Goal: Obtain resource: Download file/media

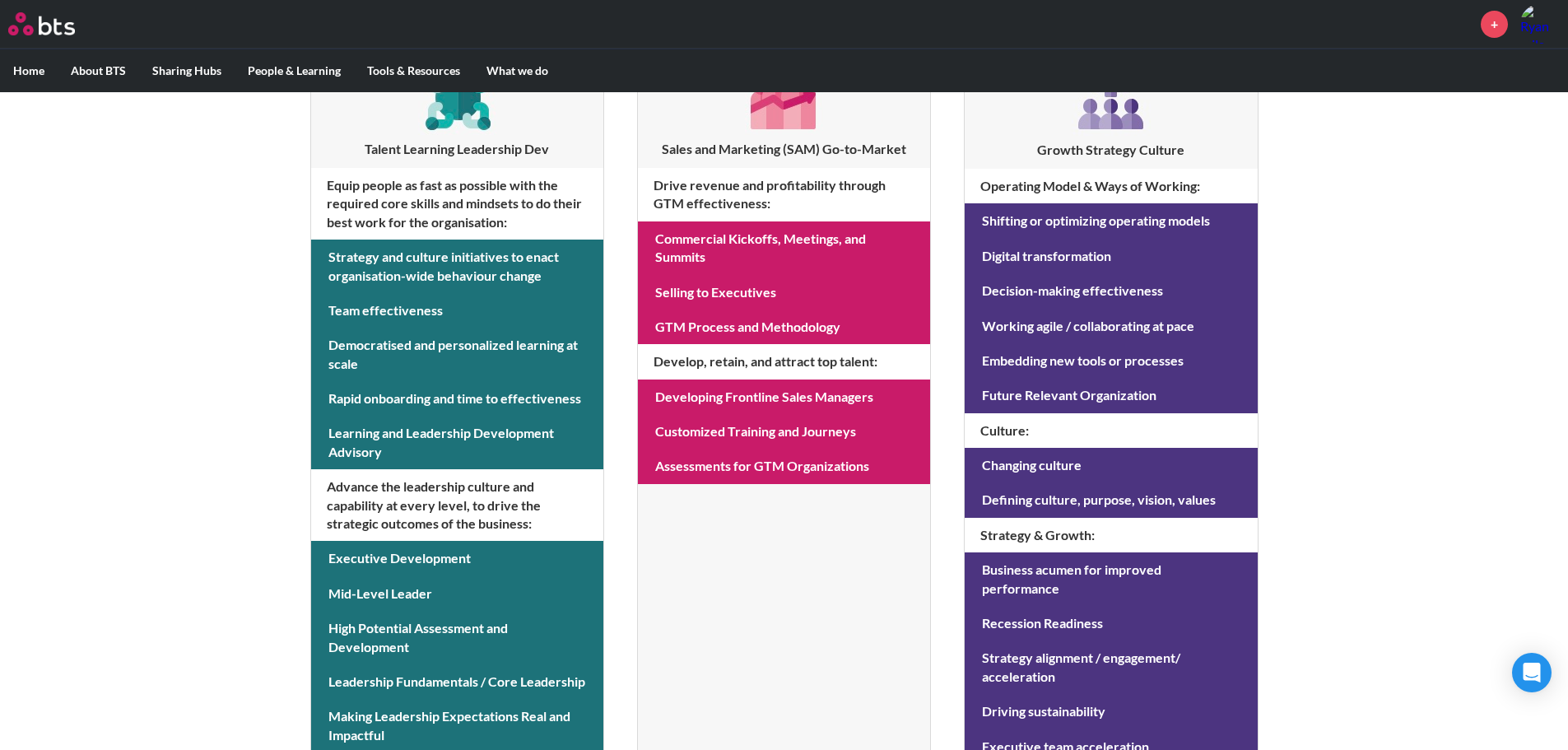
scroll to position [330, 0]
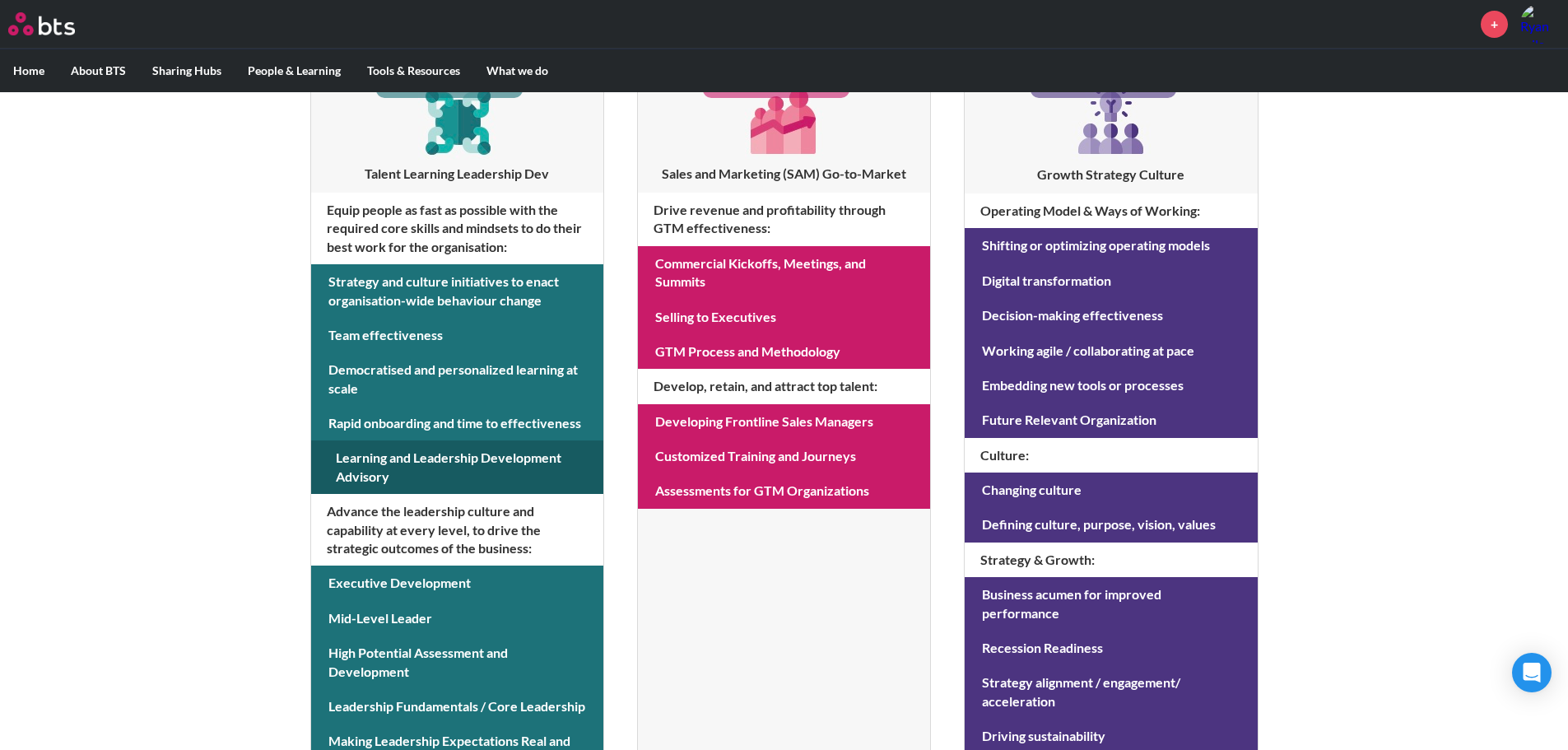
click at [456, 465] on link at bounding box center [457, 467] width 292 height 54
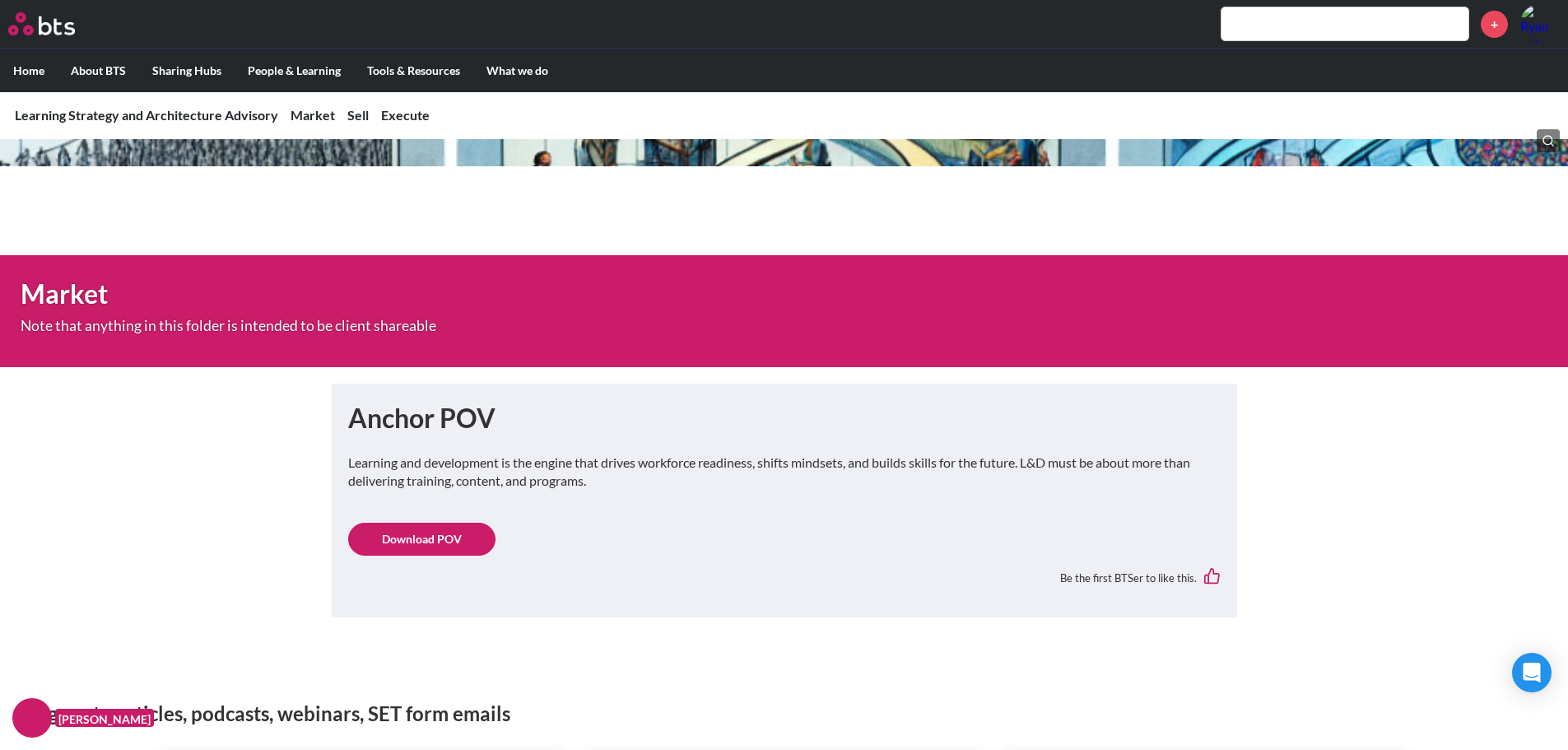
scroll to position [247, 0]
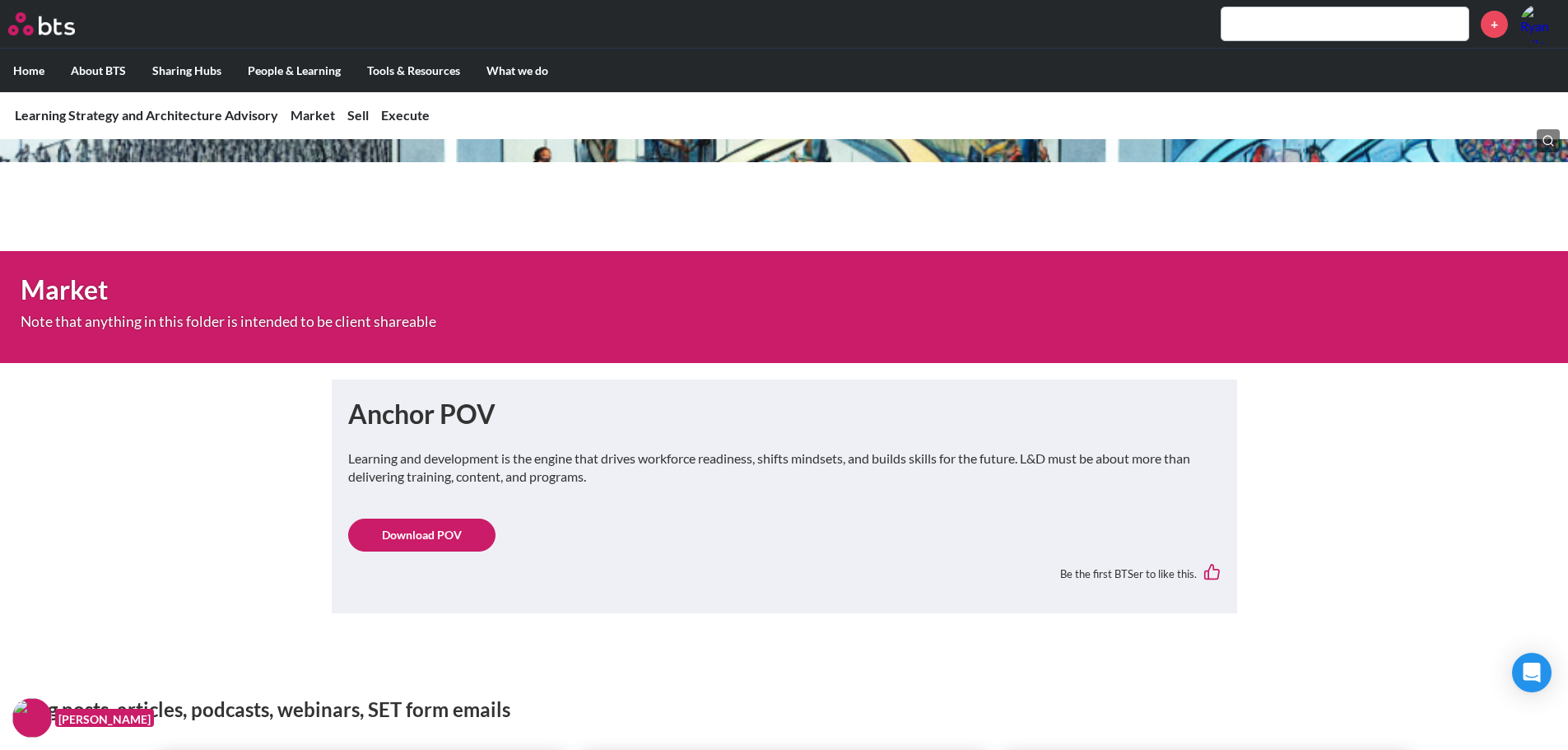
click at [474, 531] on link "Download POV" at bounding box center [422, 534] width 148 height 33
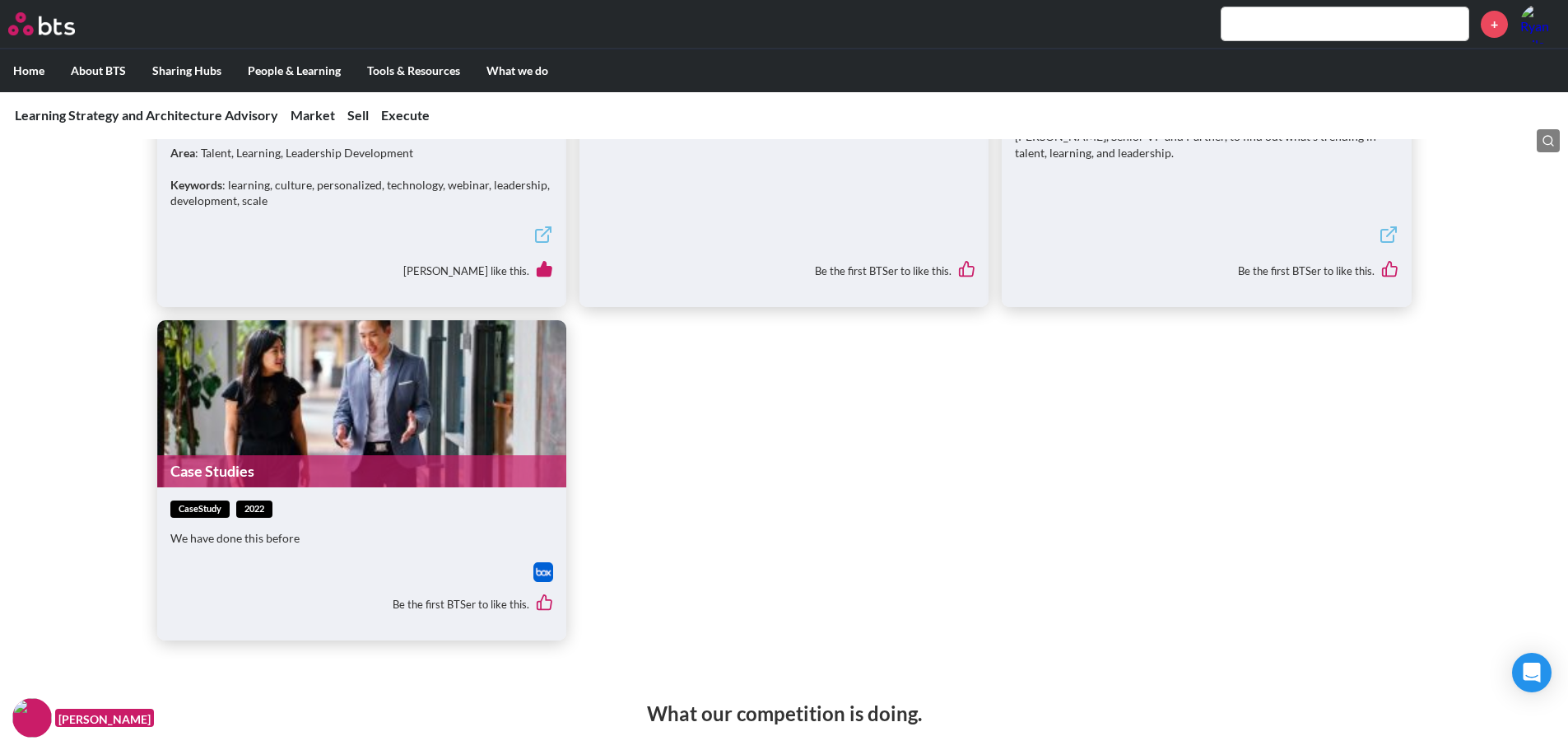
scroll to position [658, 0]
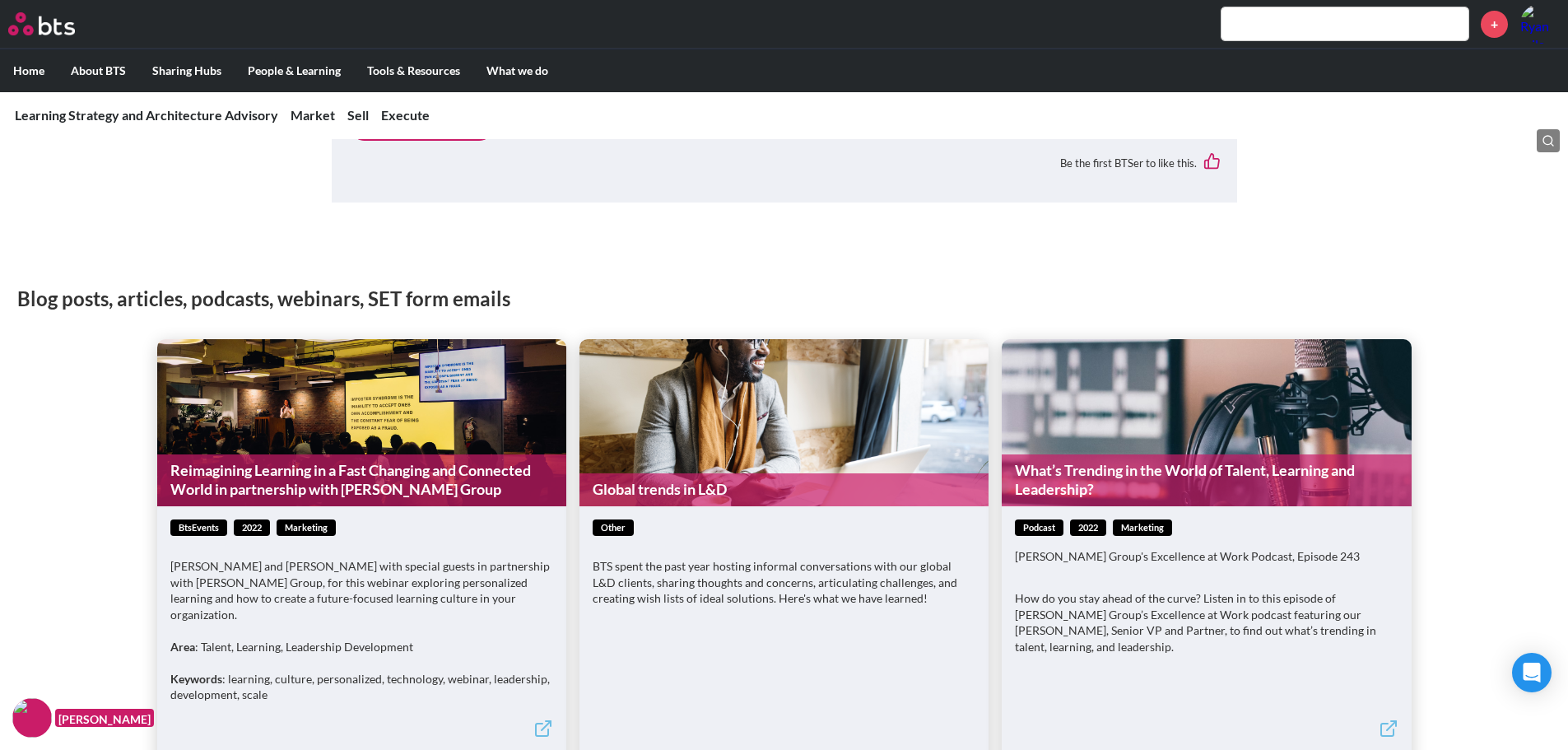
click at [638, 494] on link "Global trends in L&D" at bounding box center [784, 489] width 409 height 33
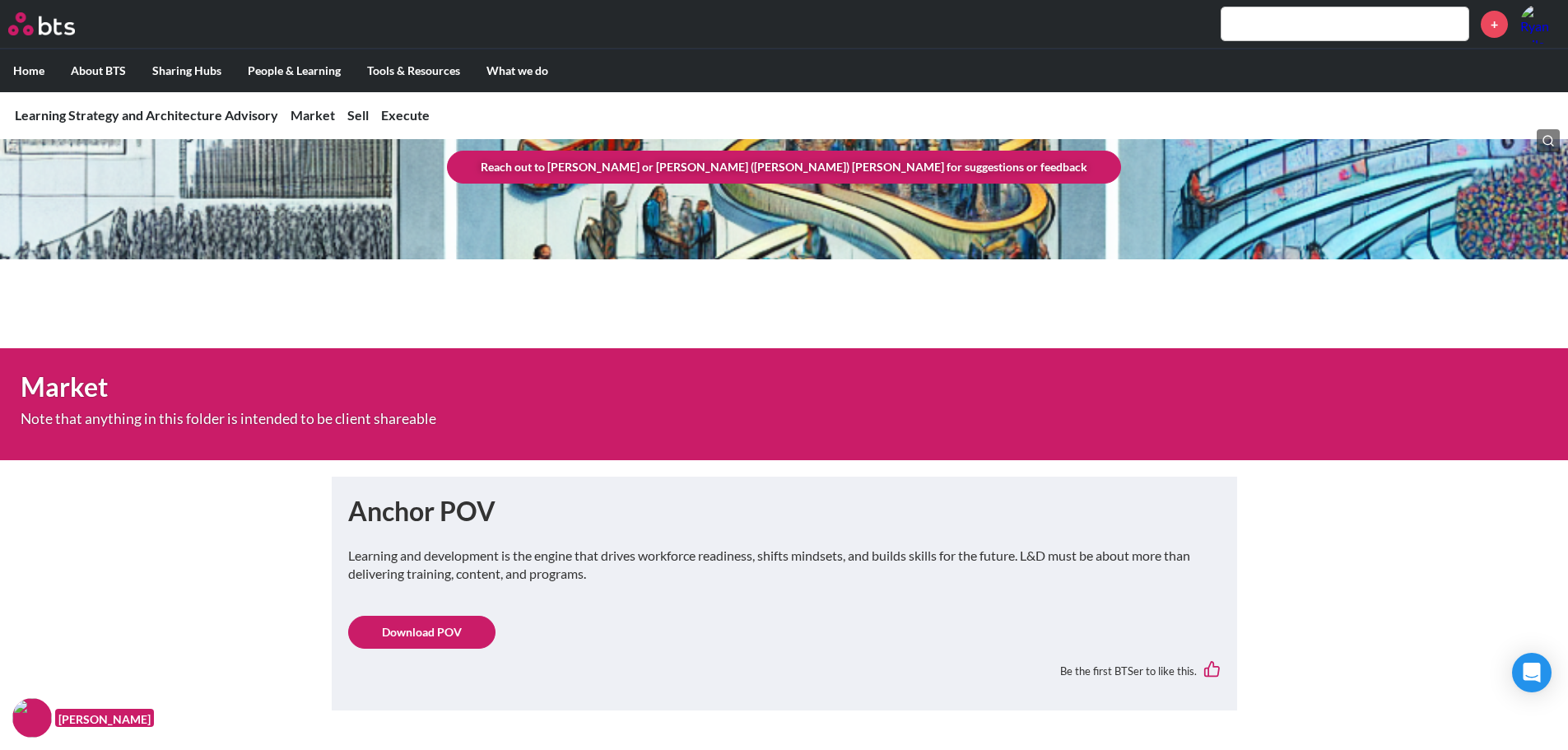
scroll to position [0, 0]
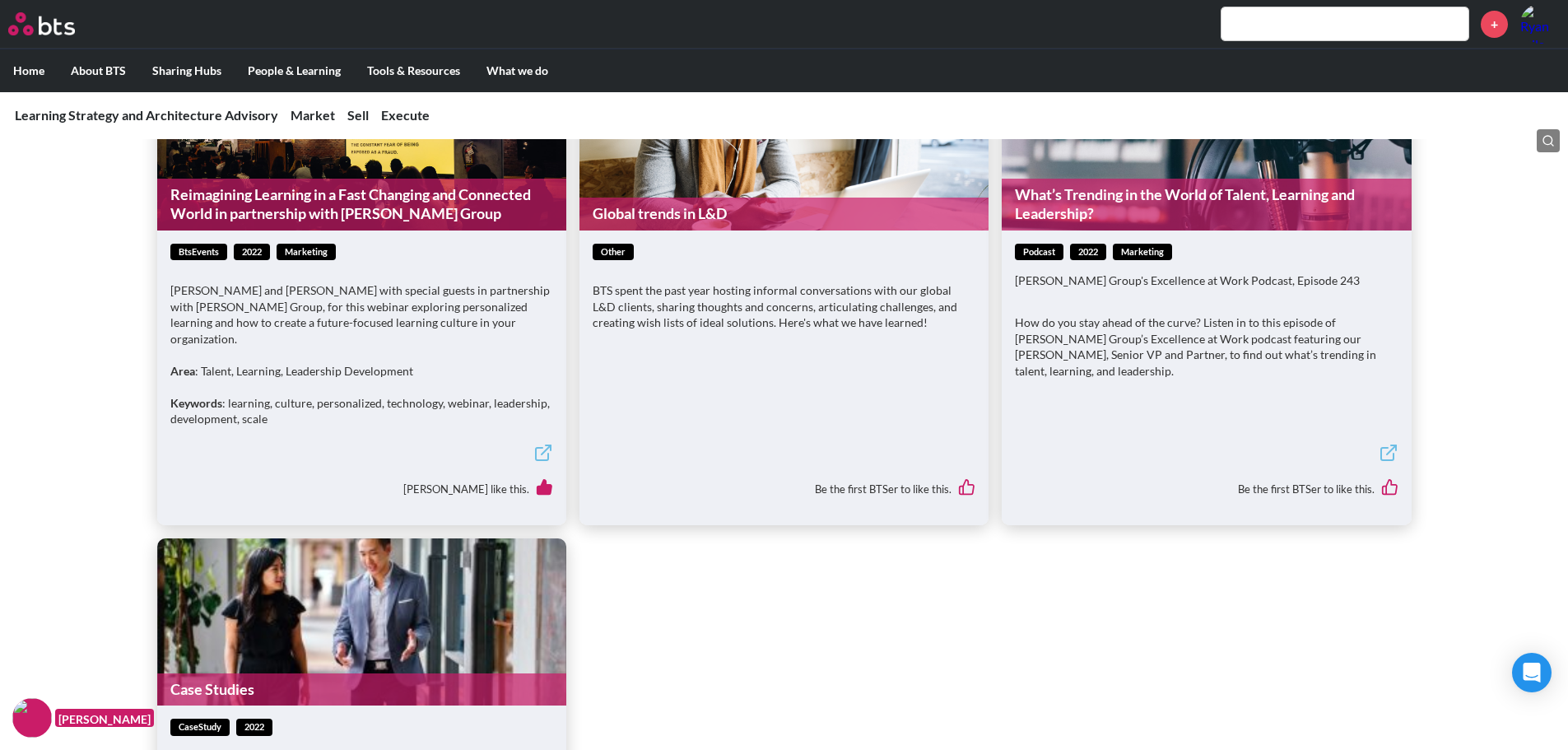
scroll to position [905, 0]
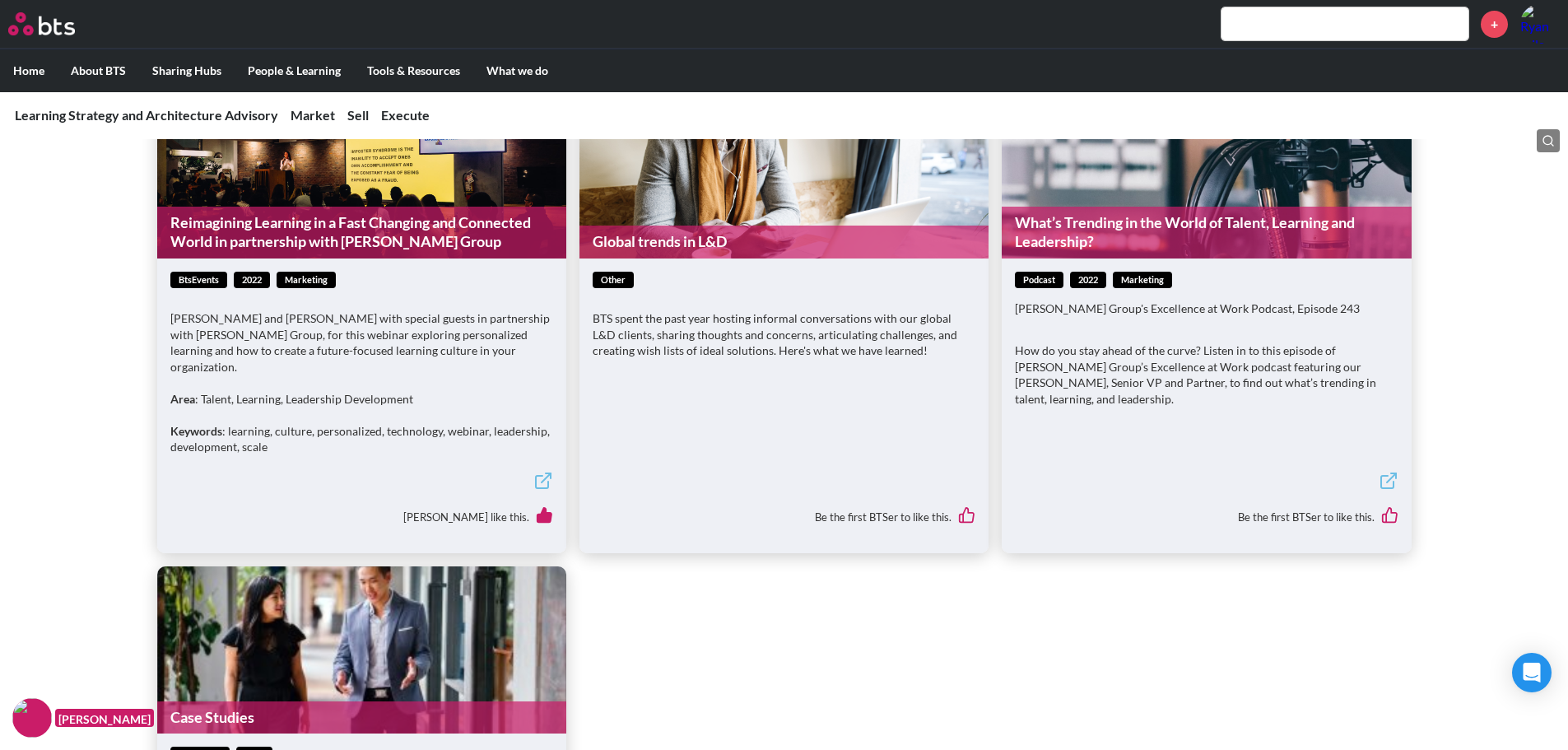
click at [670, 241] on link "Global trends in L&D" at bounding box center [784, 242] width 409 height 33
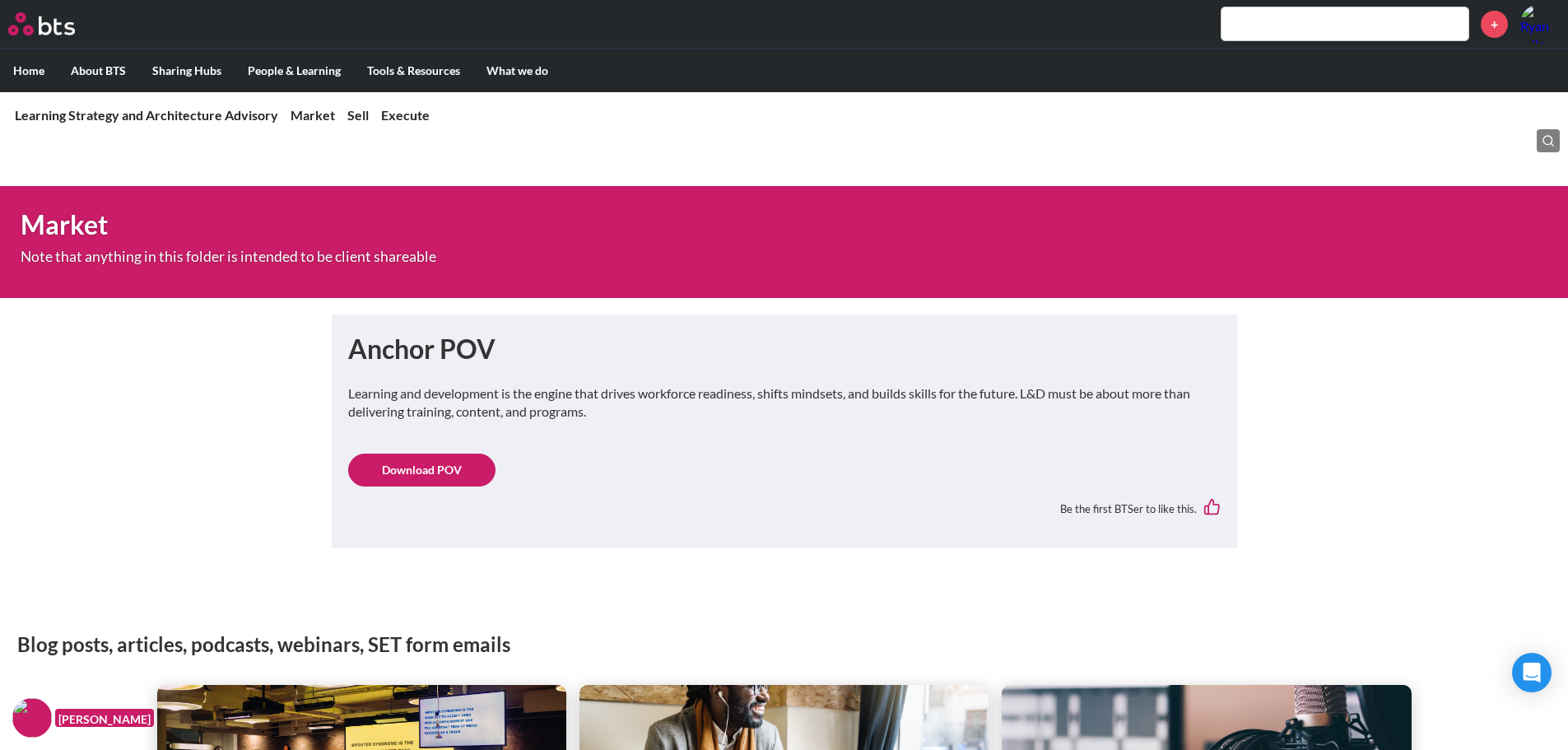
scroll to position [247, 0]
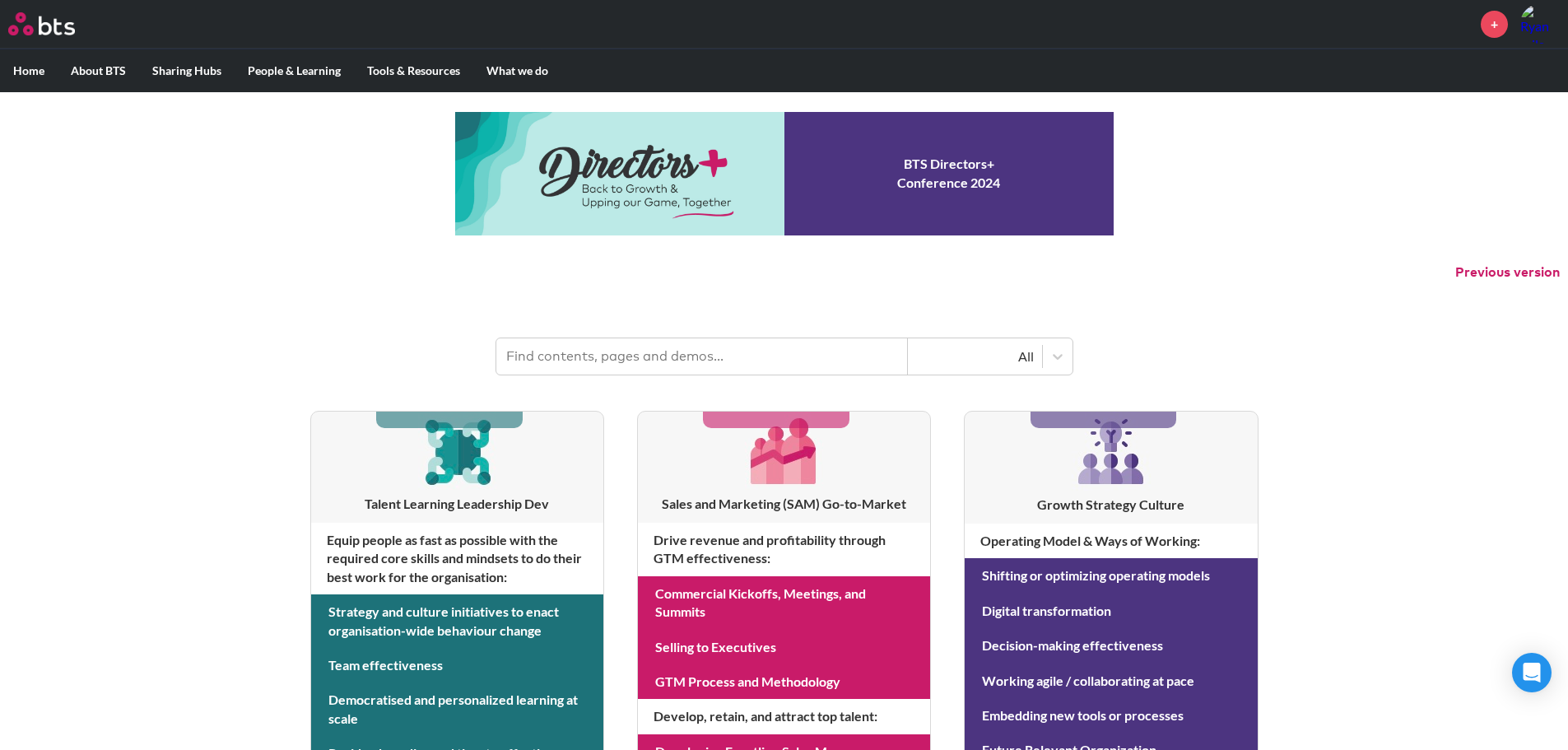
scroll to position [330, 0]
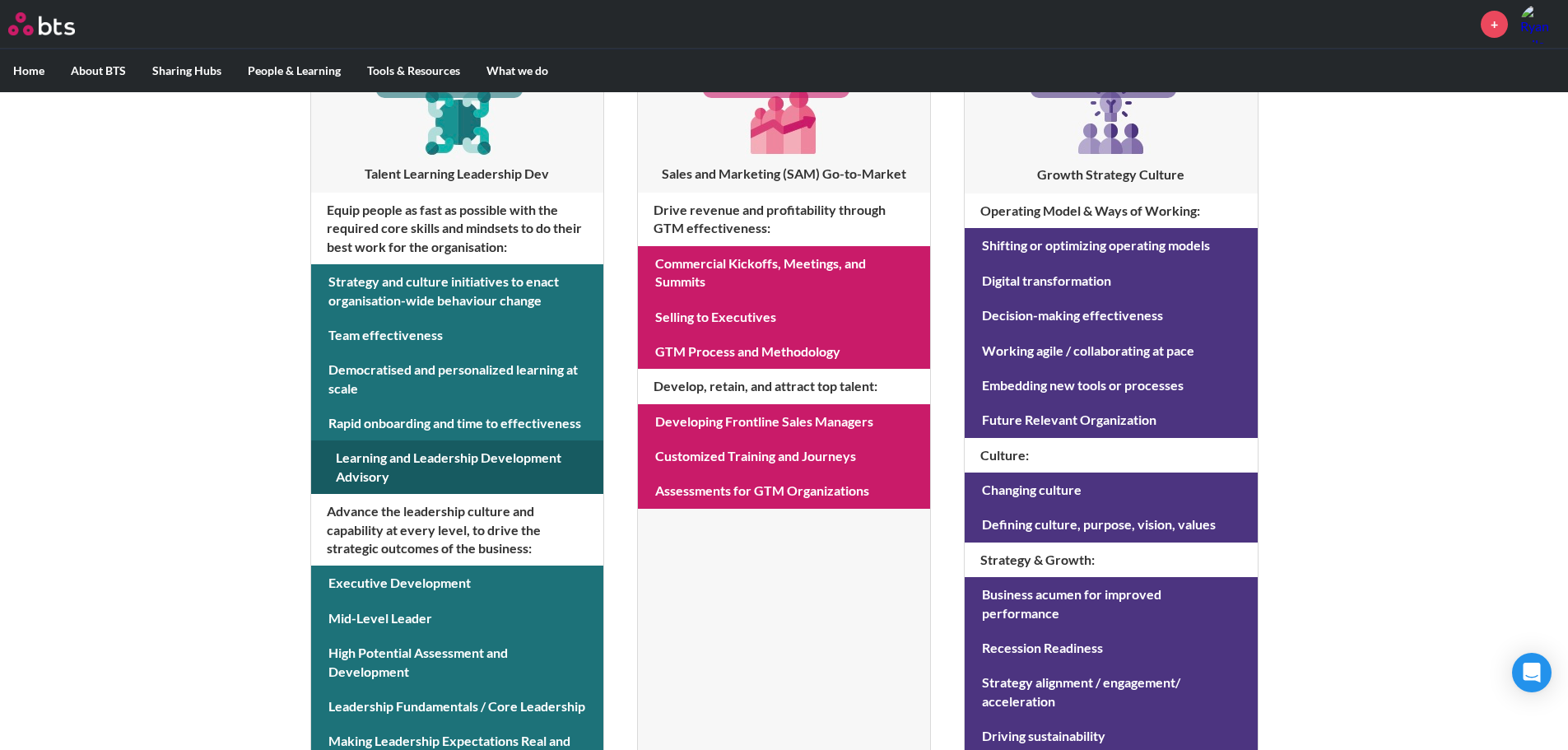
click at [419, 465] on link at bounding box center [457, 467] width 292 height 54
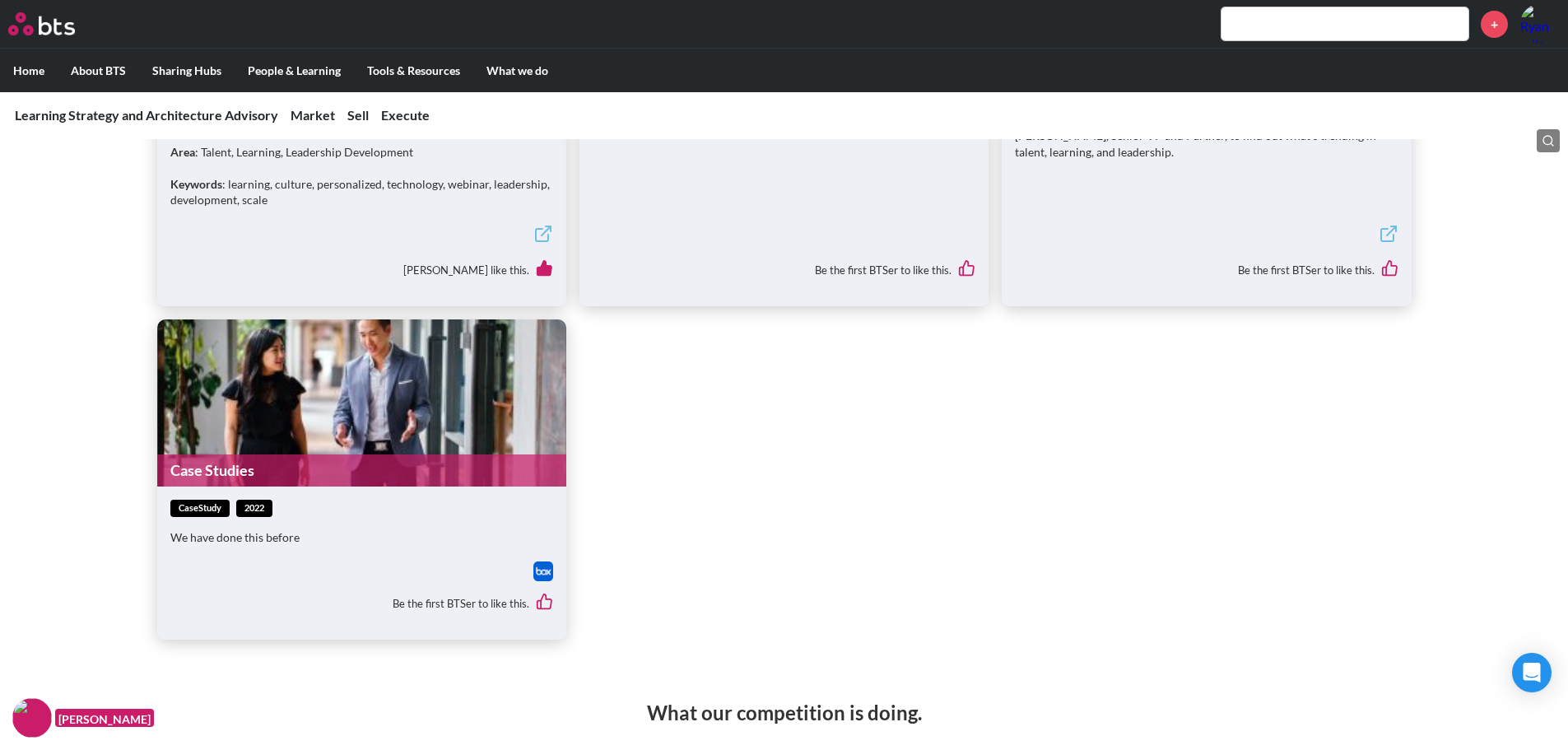
scroll to position [905, 0]
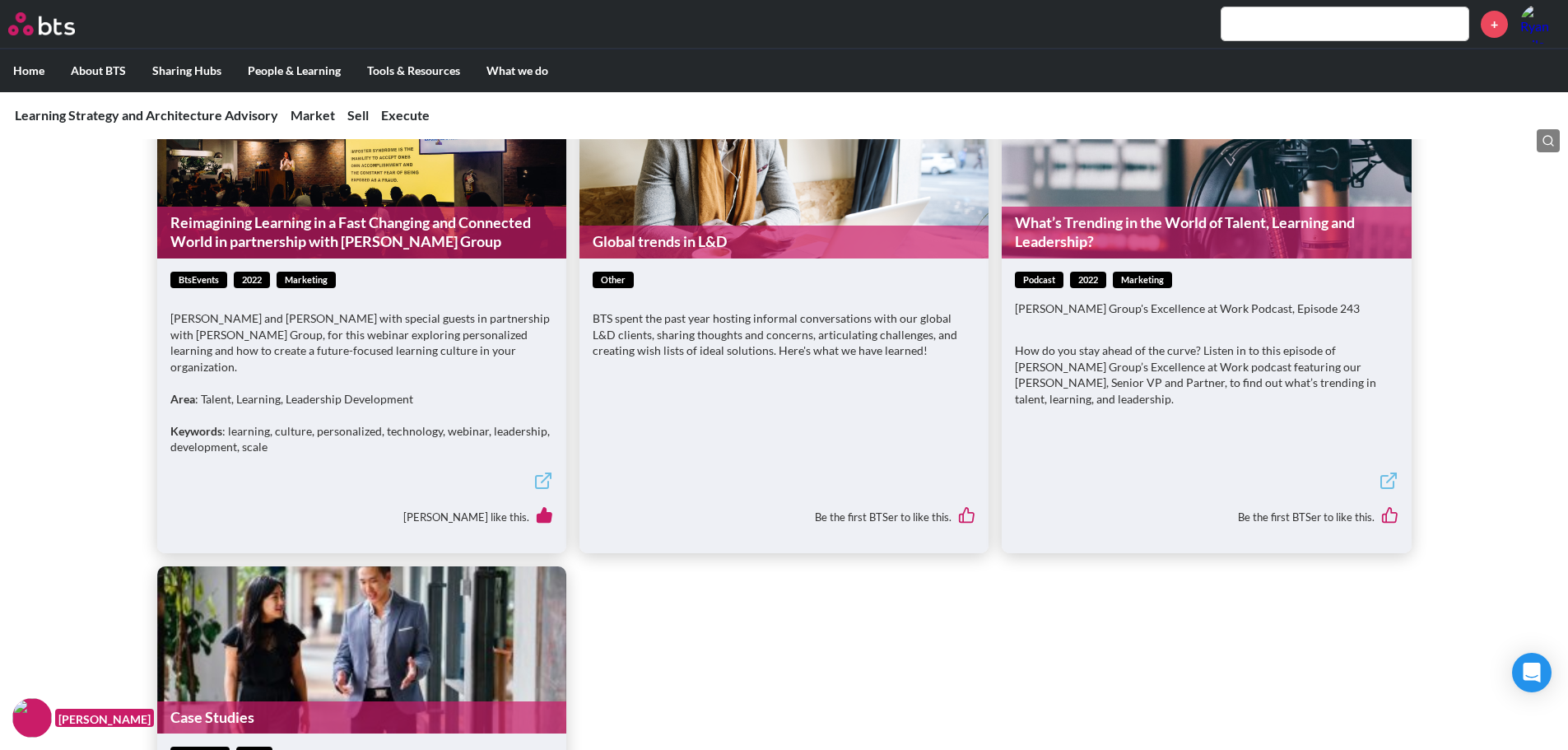
click at [1097, 230] on link "What’s Trending in the World of Talent, Learning and Leadership?" at bounding box center [1206, 232] width 409 height 52
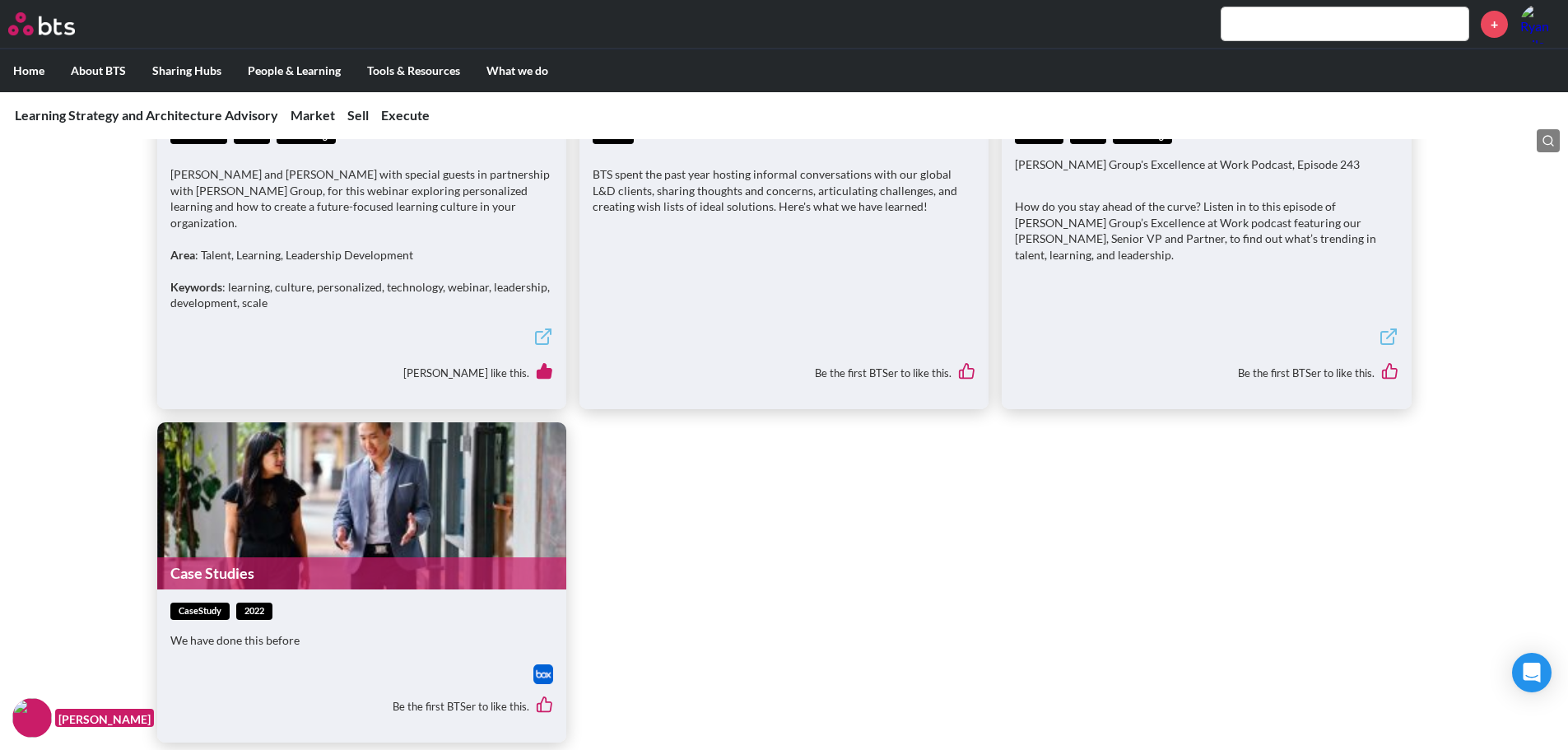
scroll to position [1152, 0]
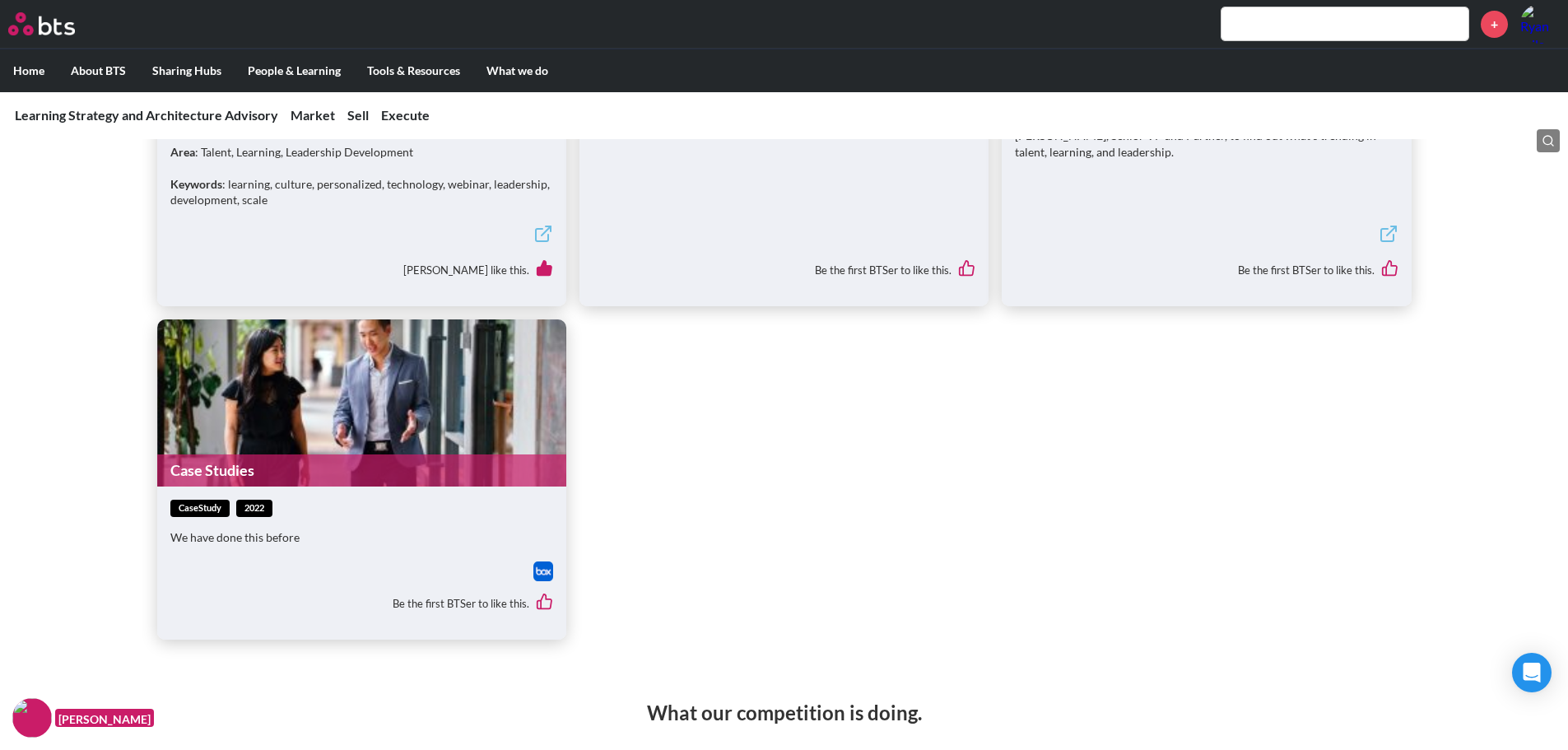
click at [257, 465] on link "Case Studies" at bounding box center [362, 470] width 409 height 33
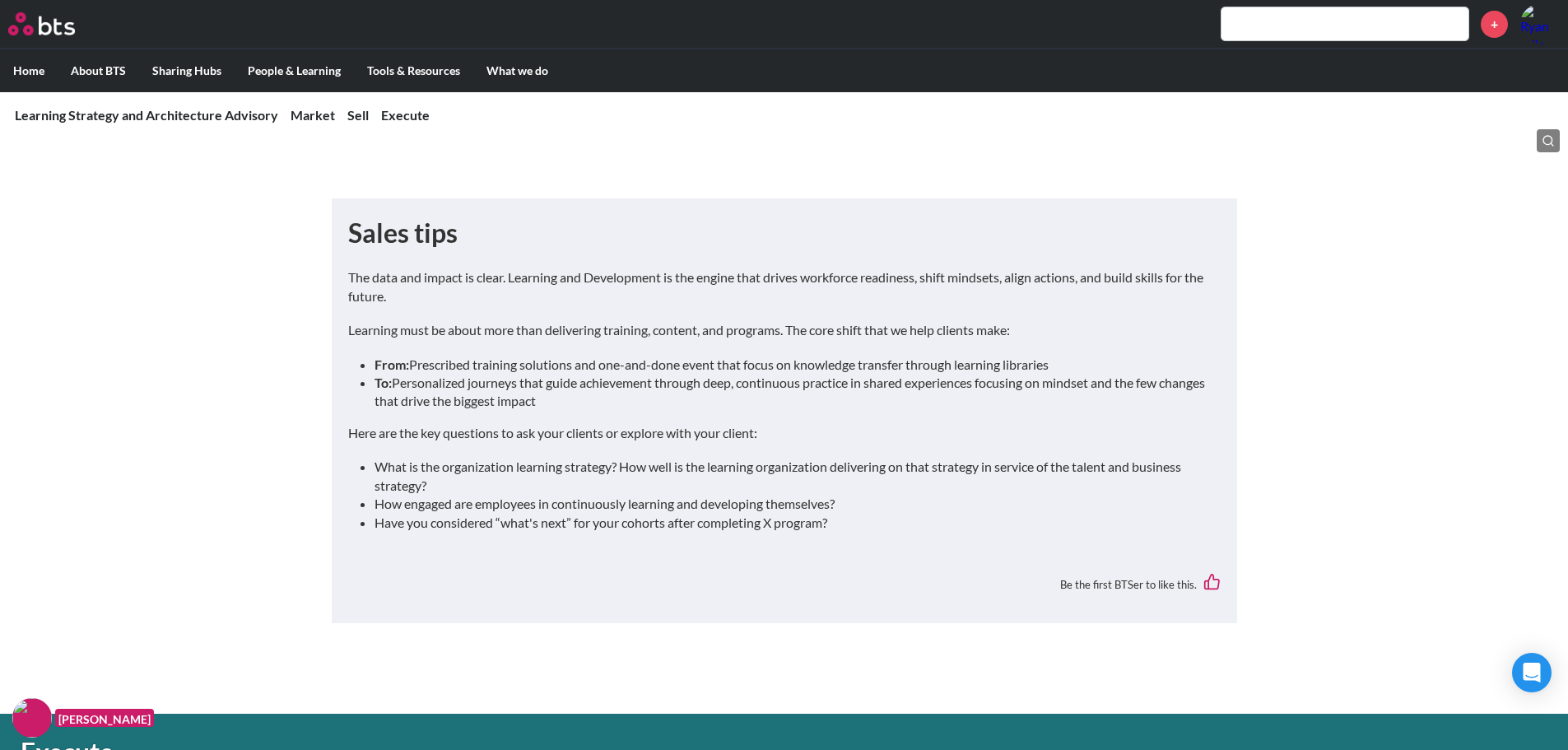
scroll to position [2305, 0]
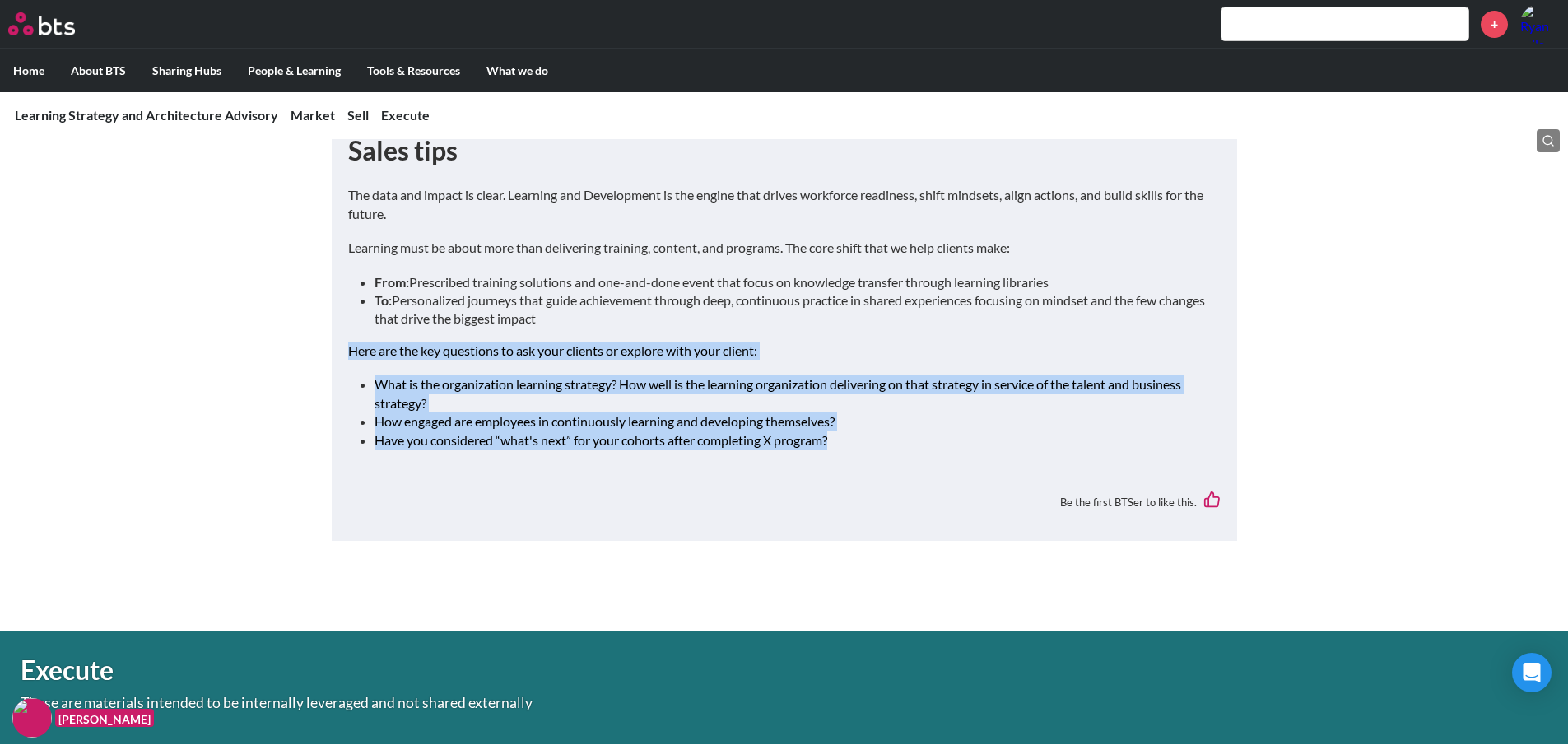
drag, startPoint x: 349, startPoint y: 334, endPoint x: 839, endPoint y: 427, distance: 498.7
click at [839, 427] on div "The data and impact is clear. Learning and Development is the engine that drive…" at bounding box center [784, 324] width 873 height 277
copy div "Here are the key questions to ask your clients or explore with your client: Wha…"
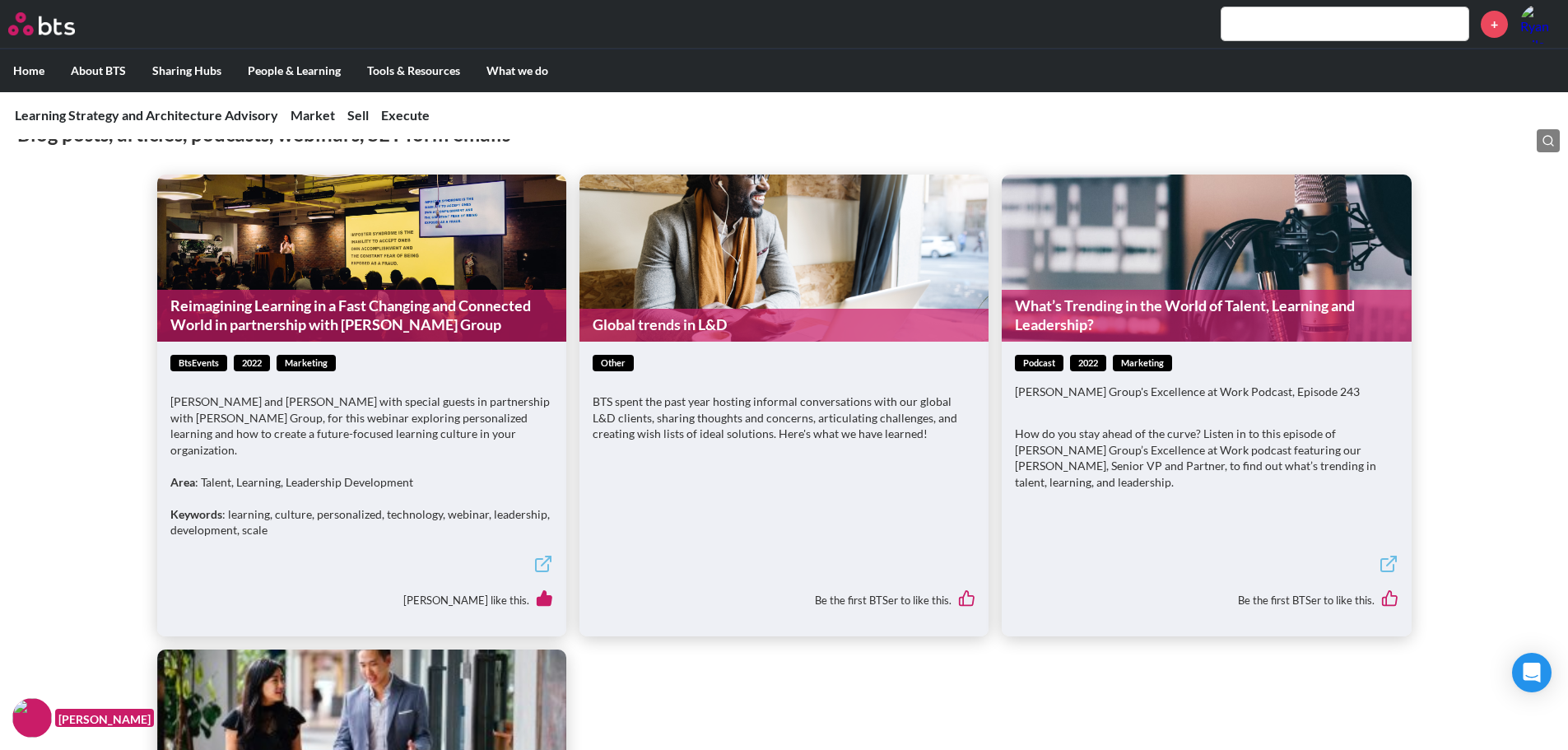
scroll to position [740, 0]
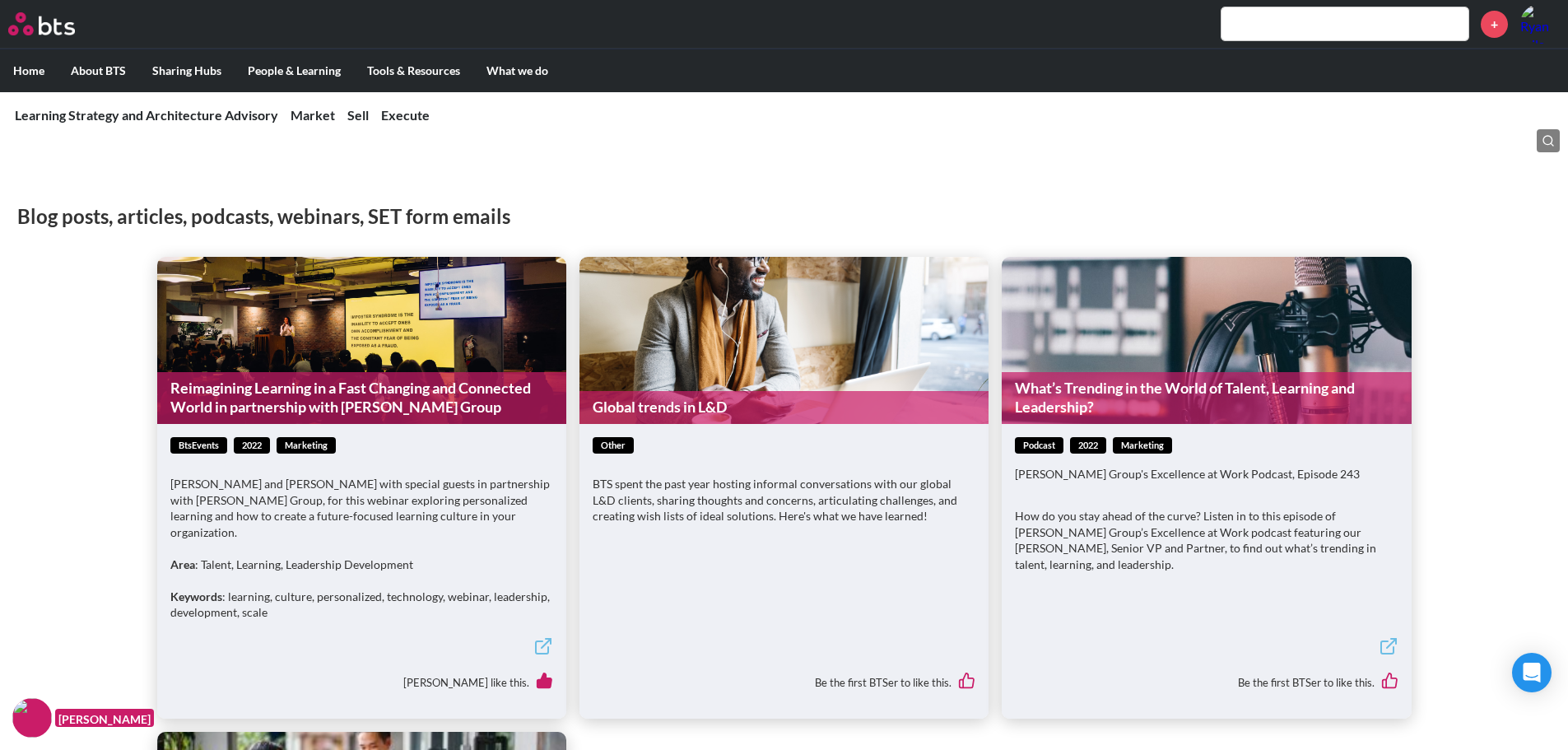
click at [309, 401] on link "Reimagining Learning in a Fast Changing and Connected World in partnership with…" at bounding box center [362, 398] width 409 height 52
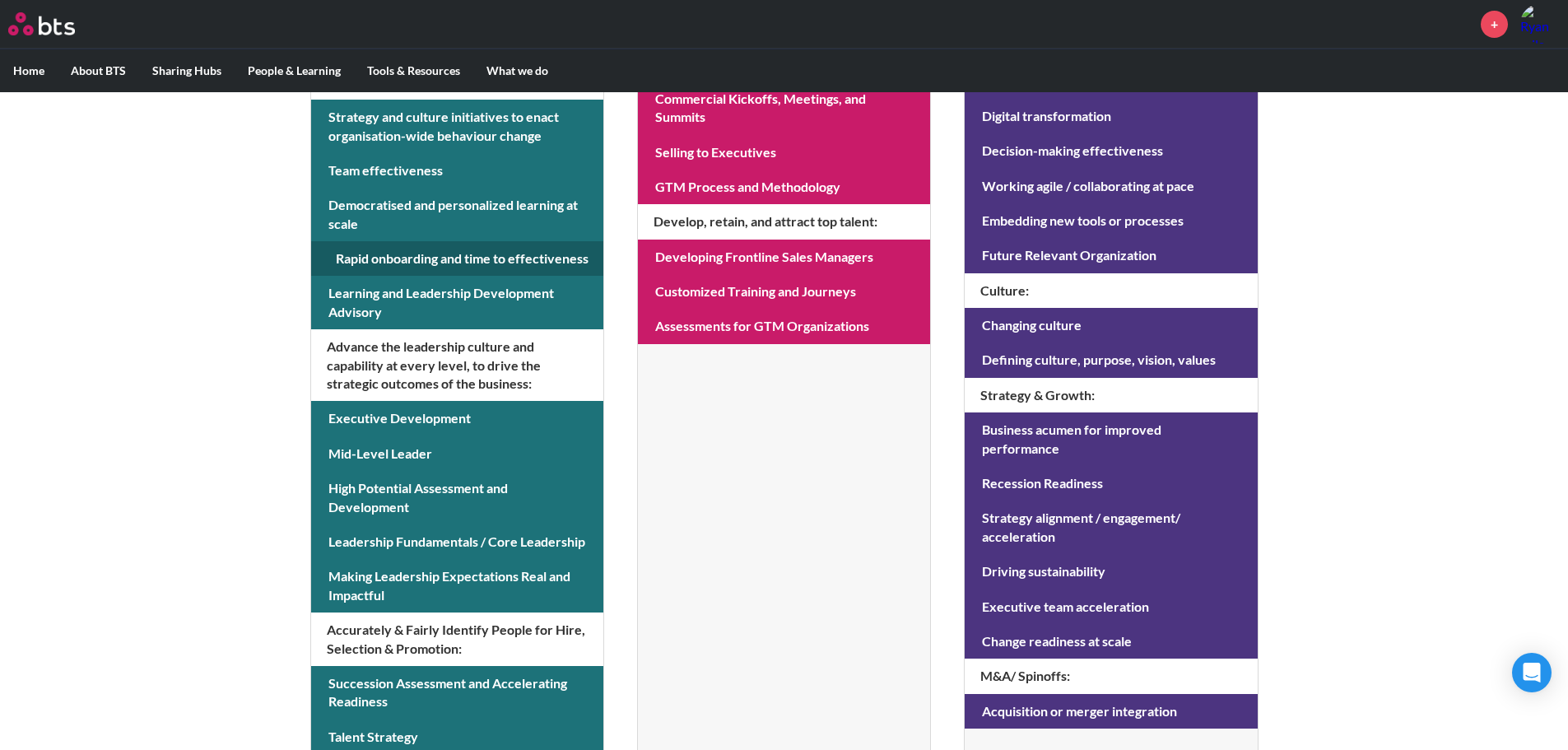
scroll to position [659, 0]
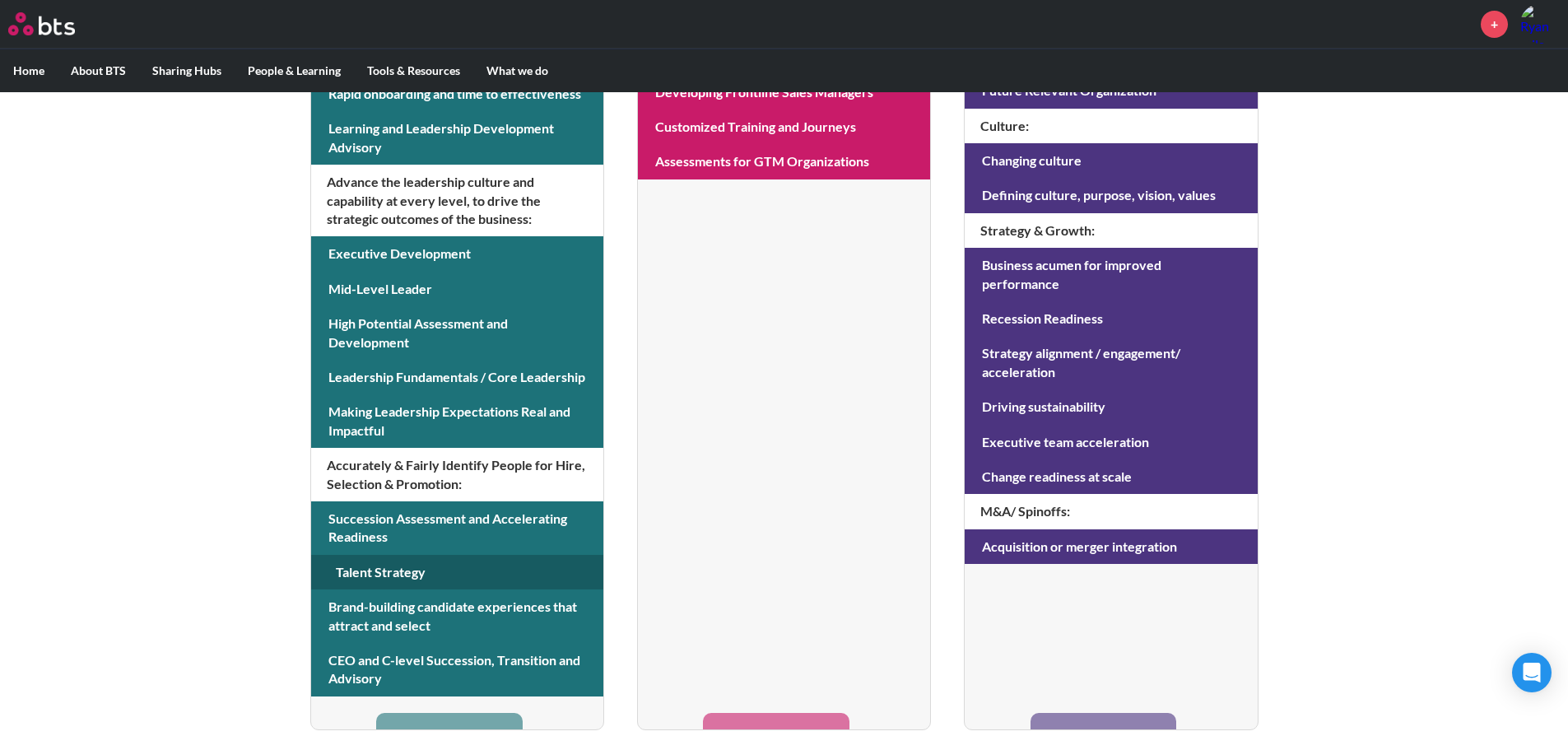
click at [415, 574] on link at bounding box center [457, 572] width 292 height 34
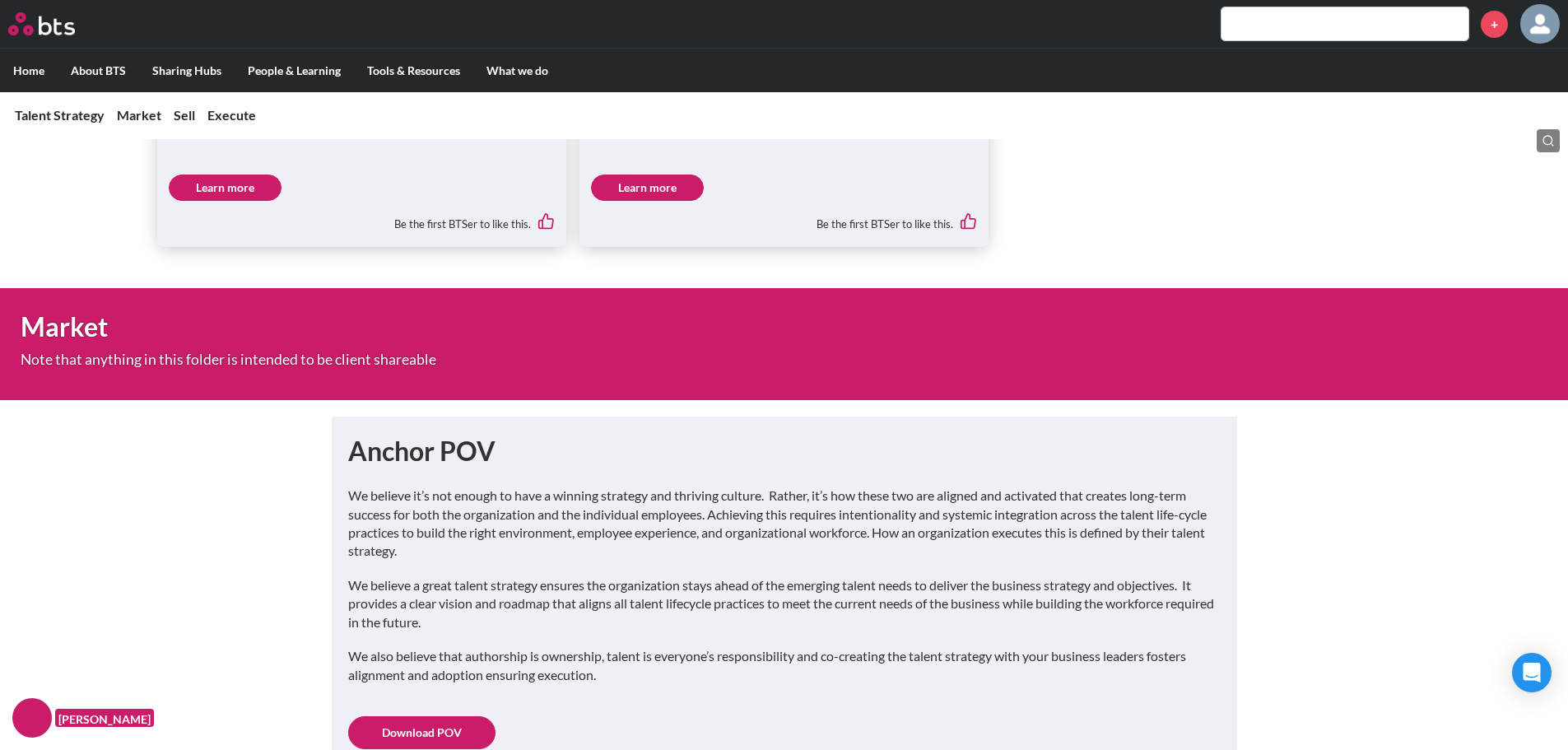
scroll to position [1152, 0]
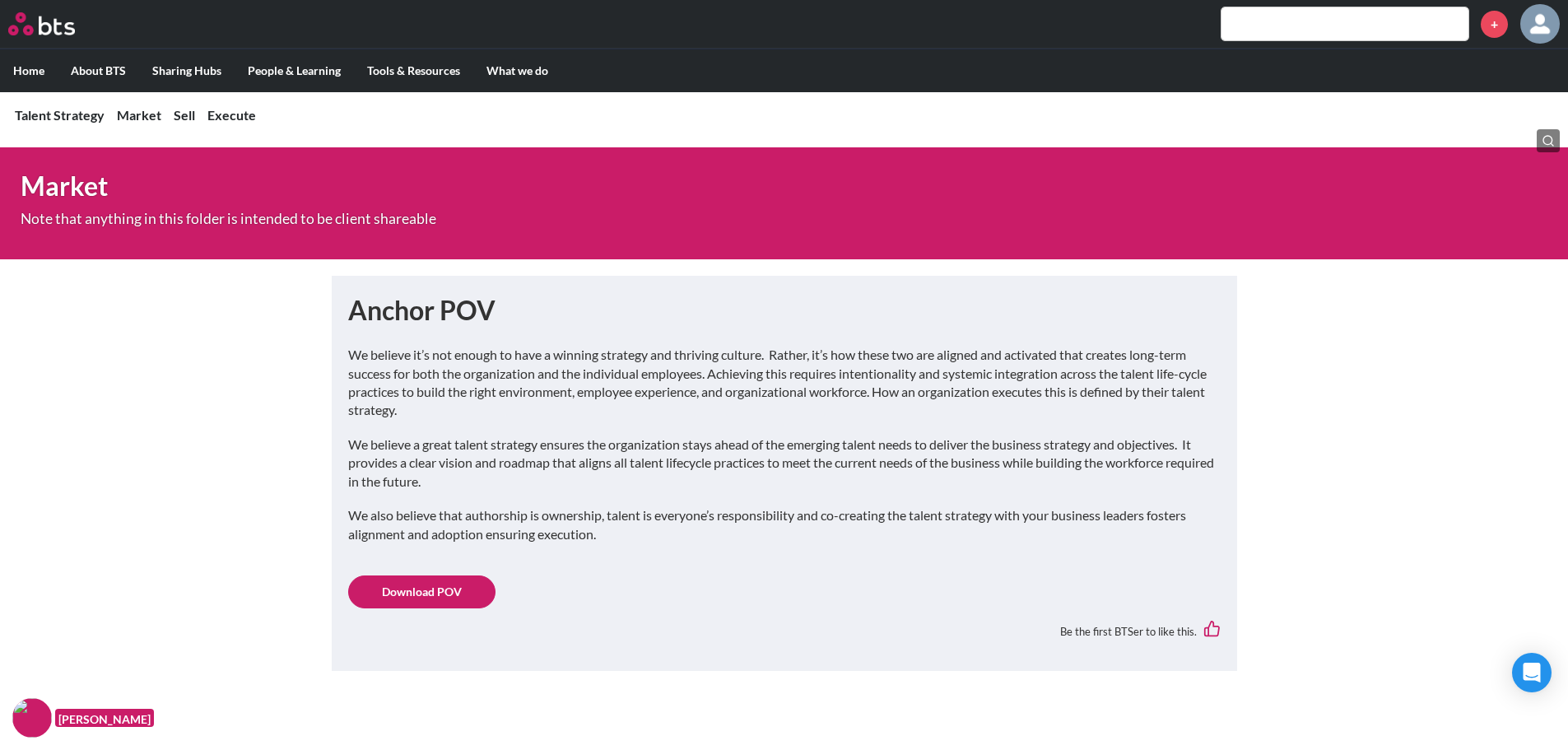
click at [412, 579] on link "Download POV" at bounding box center [422, 591] width 148 height 33
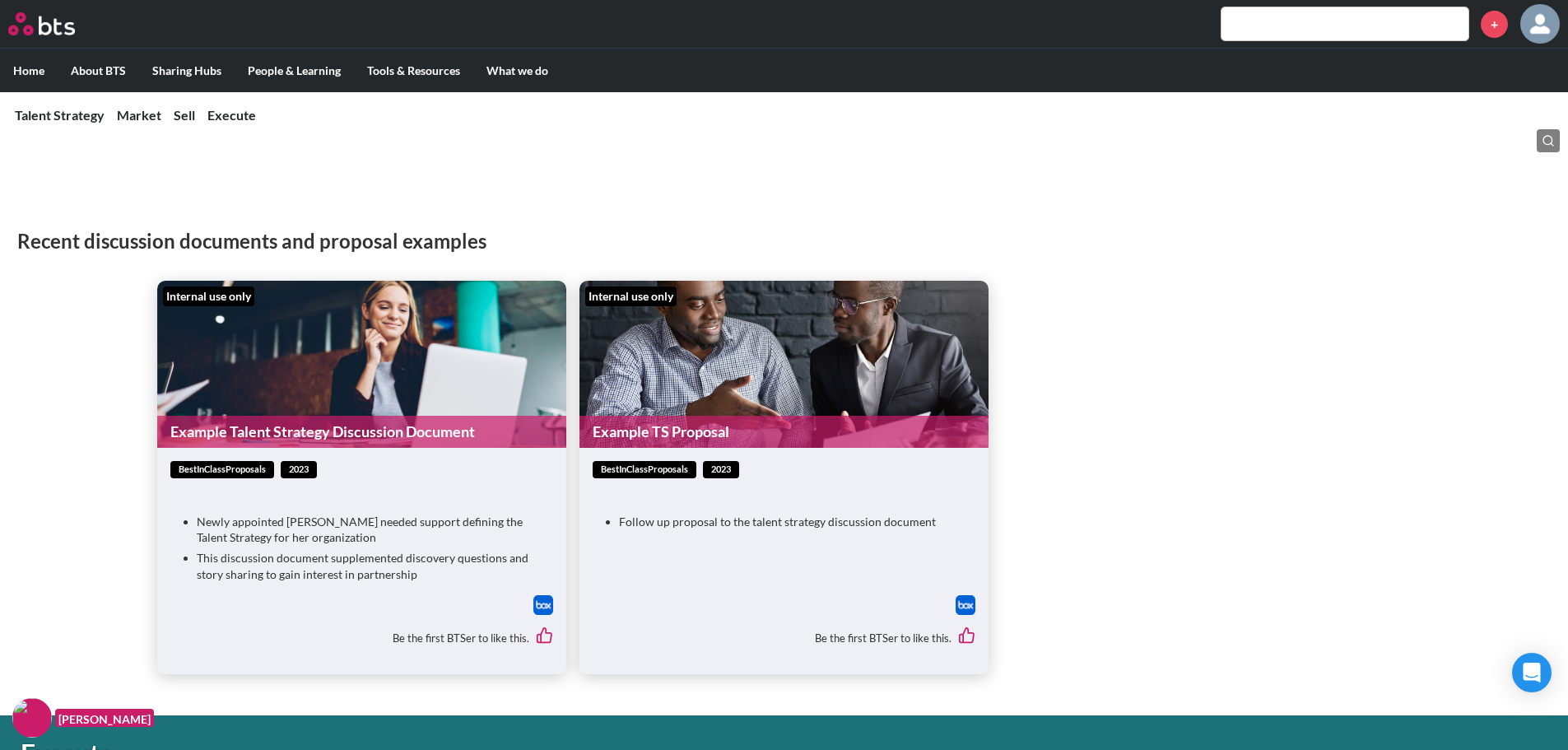
scroll to position [2388, 0]
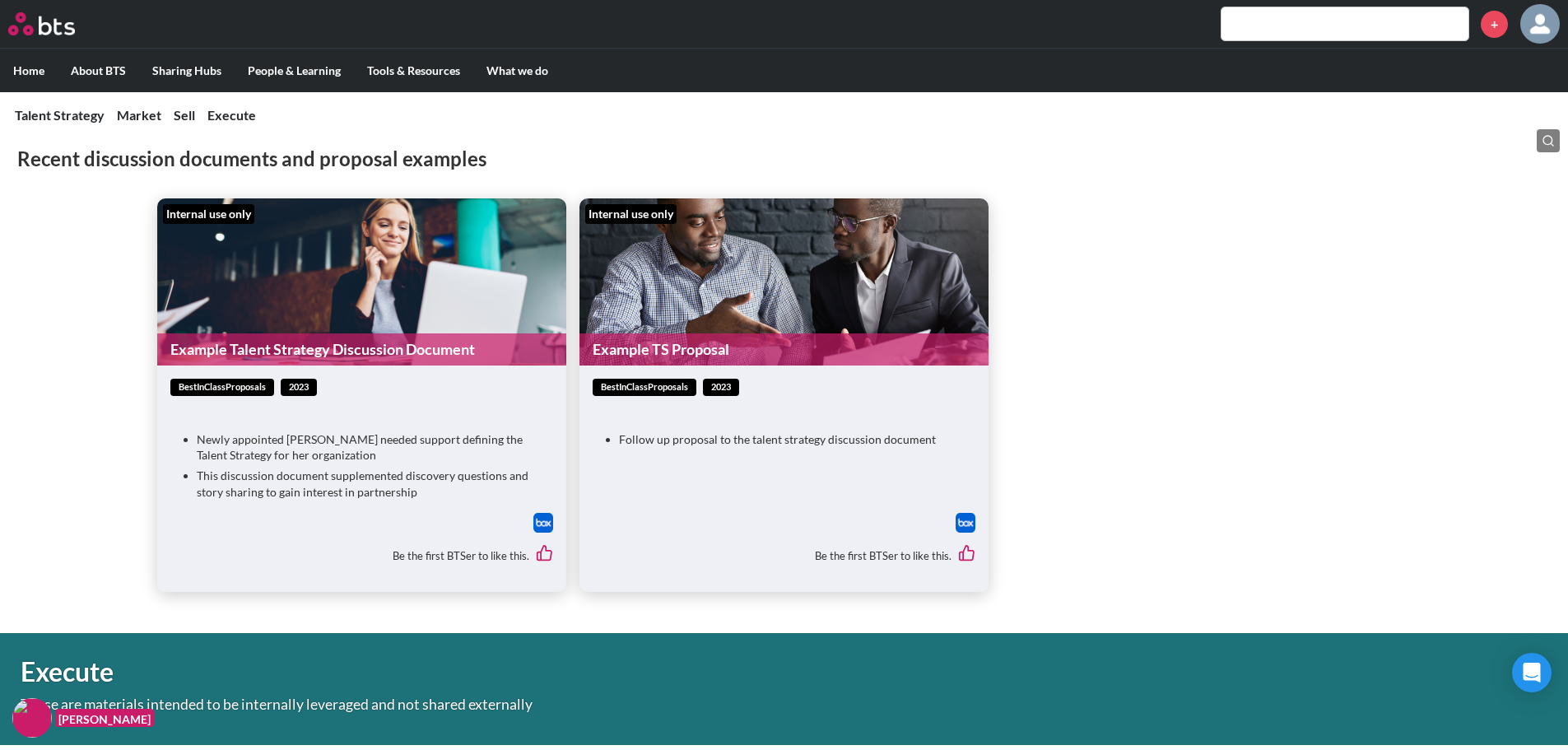
click at [391, 335] on link "Example Talent Strategy Discussion Document" at bounding box center [362, 349] width 409 height 33
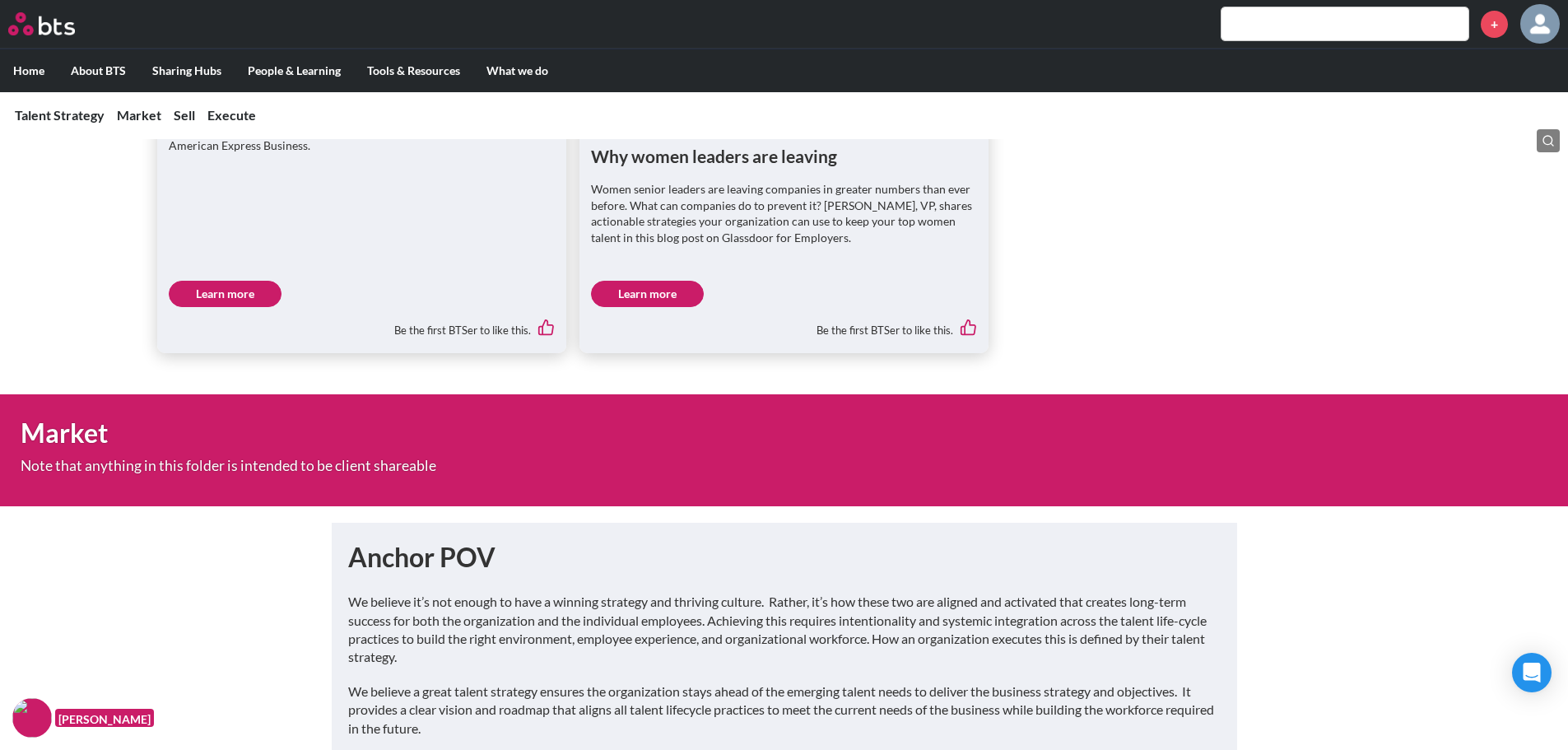
scroll to position [1235, 0]
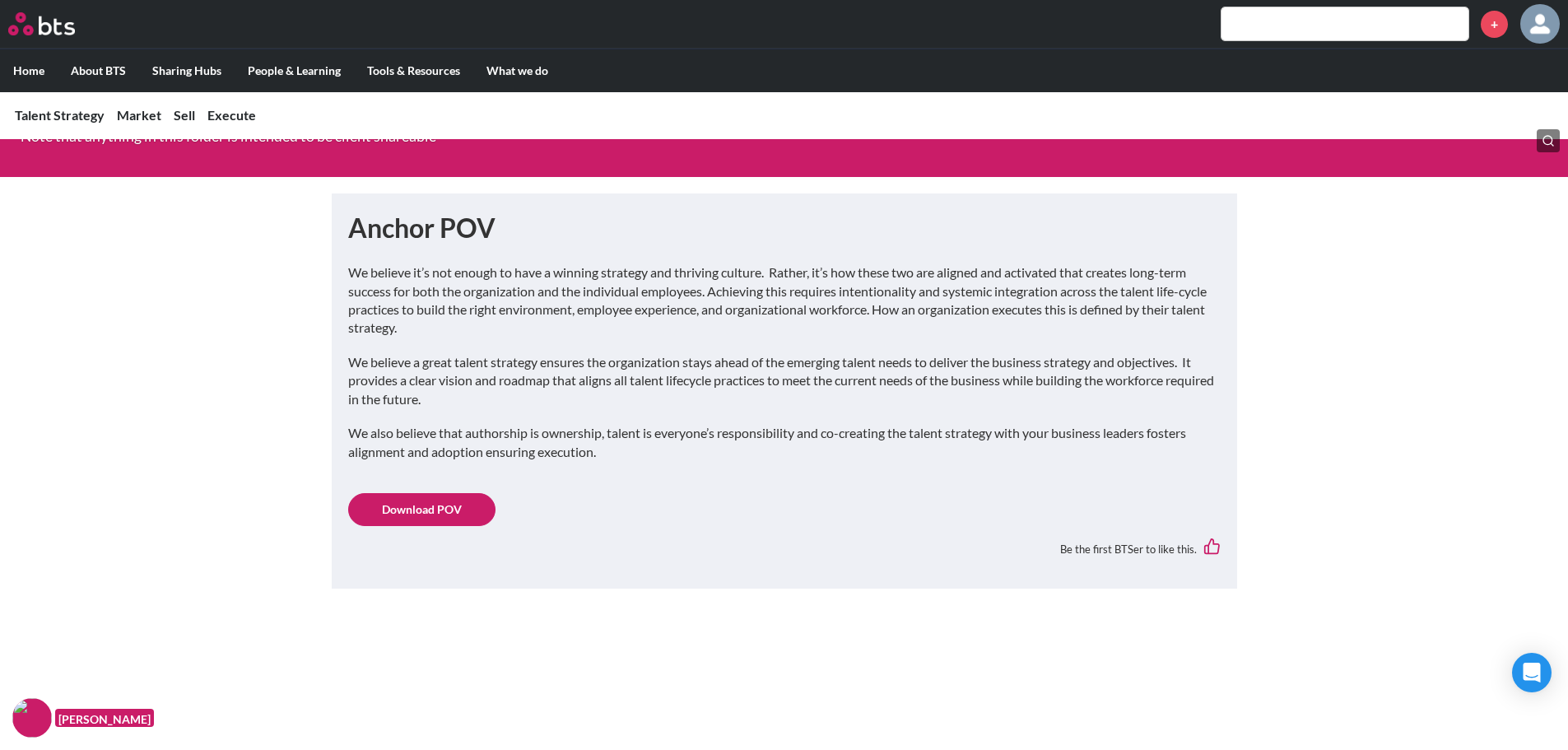
click at [419, 493] on link "Download POV" at bounding box center [422, 509] width 148 height 33
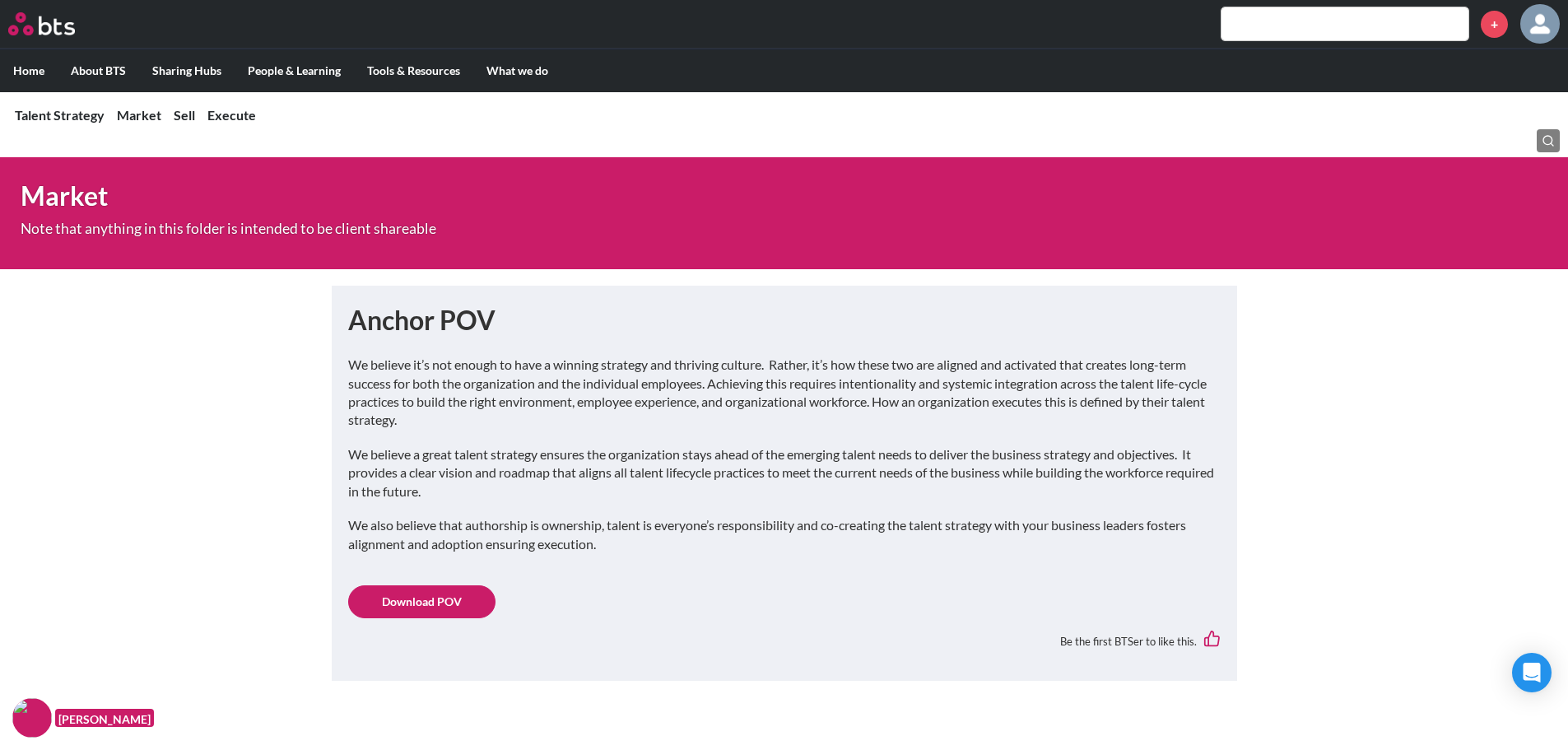
scroll to position [1152, 0]
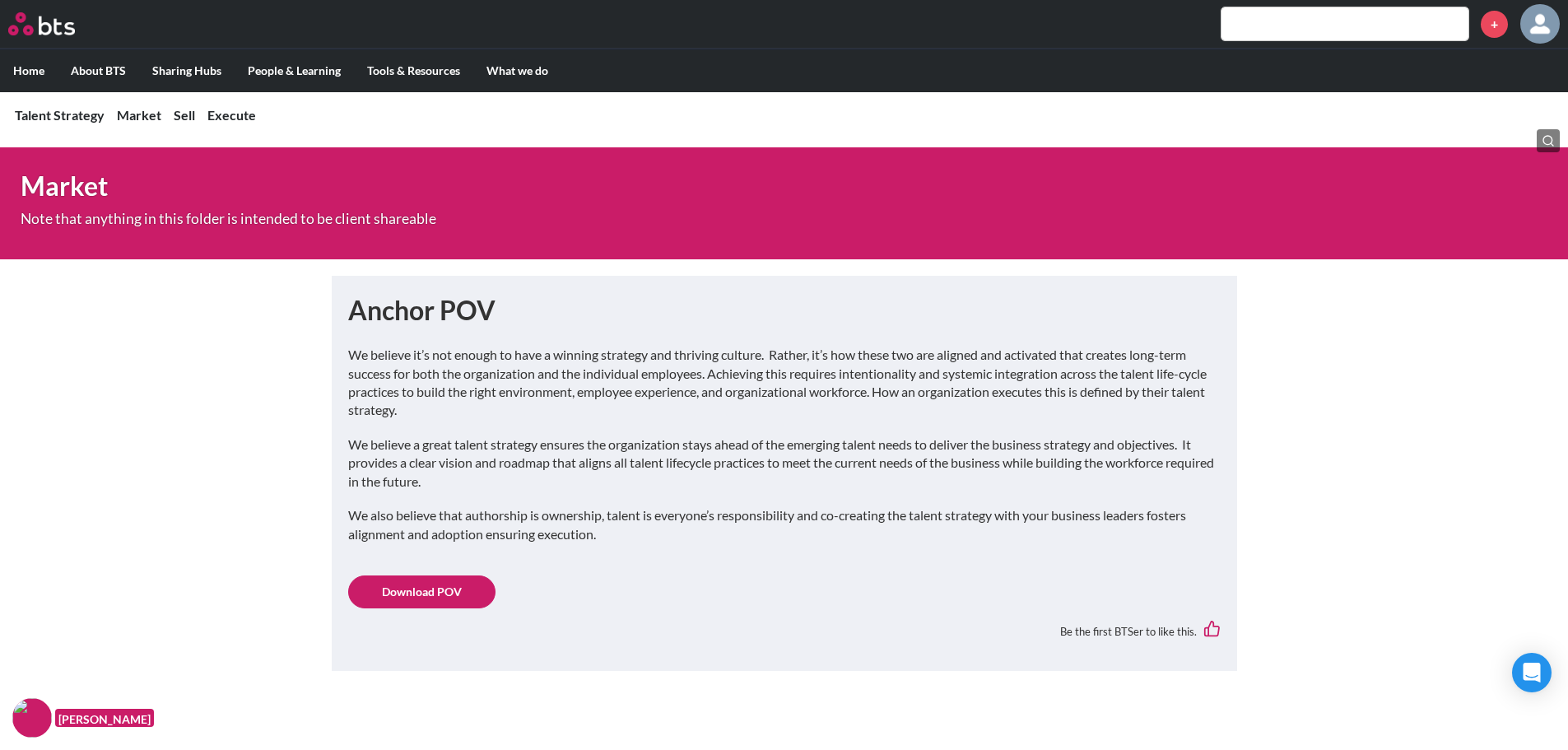
click at [437, 587] on link "Download POV" at bounding box center [422, 591] width 148 height 33
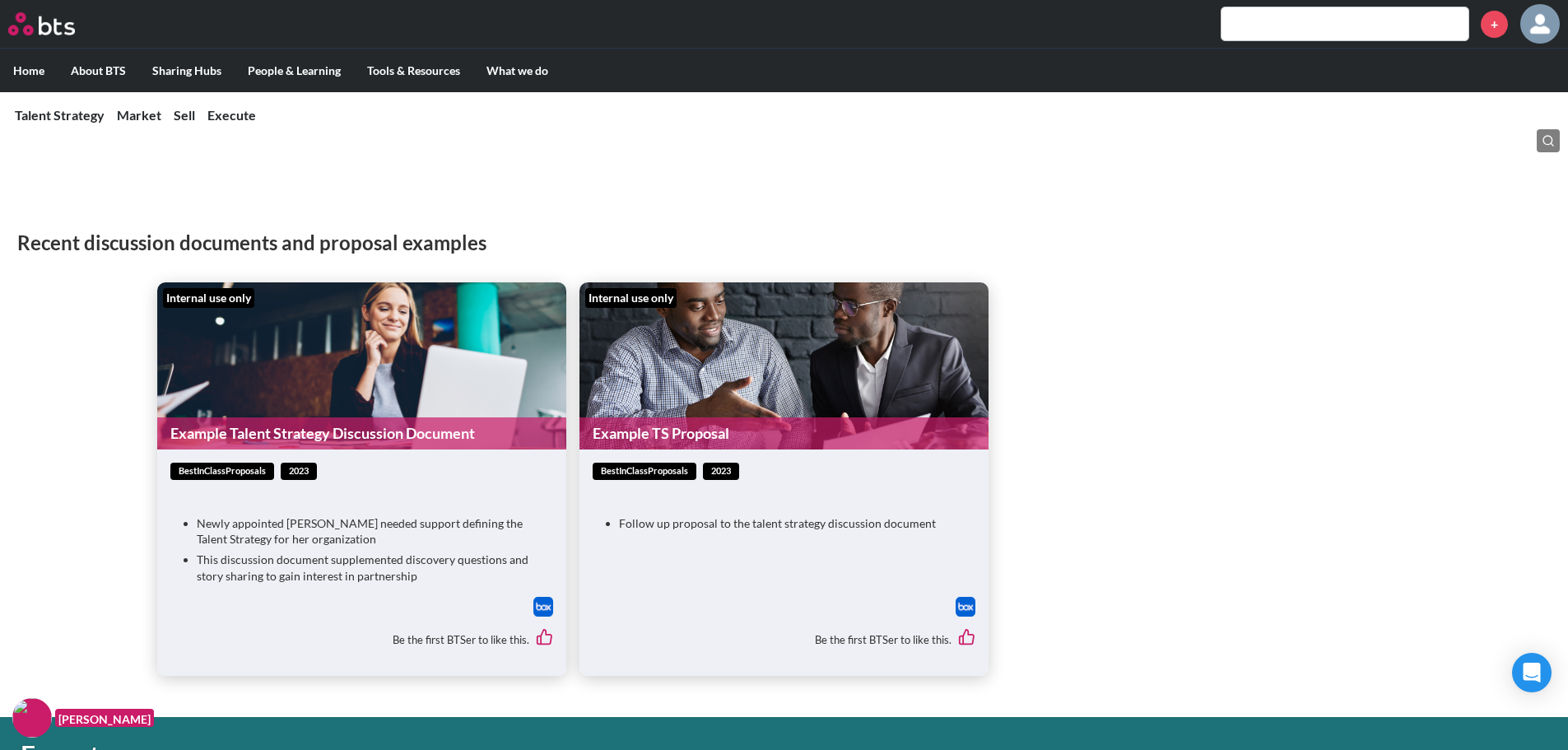
scroll to position [2305, 0]
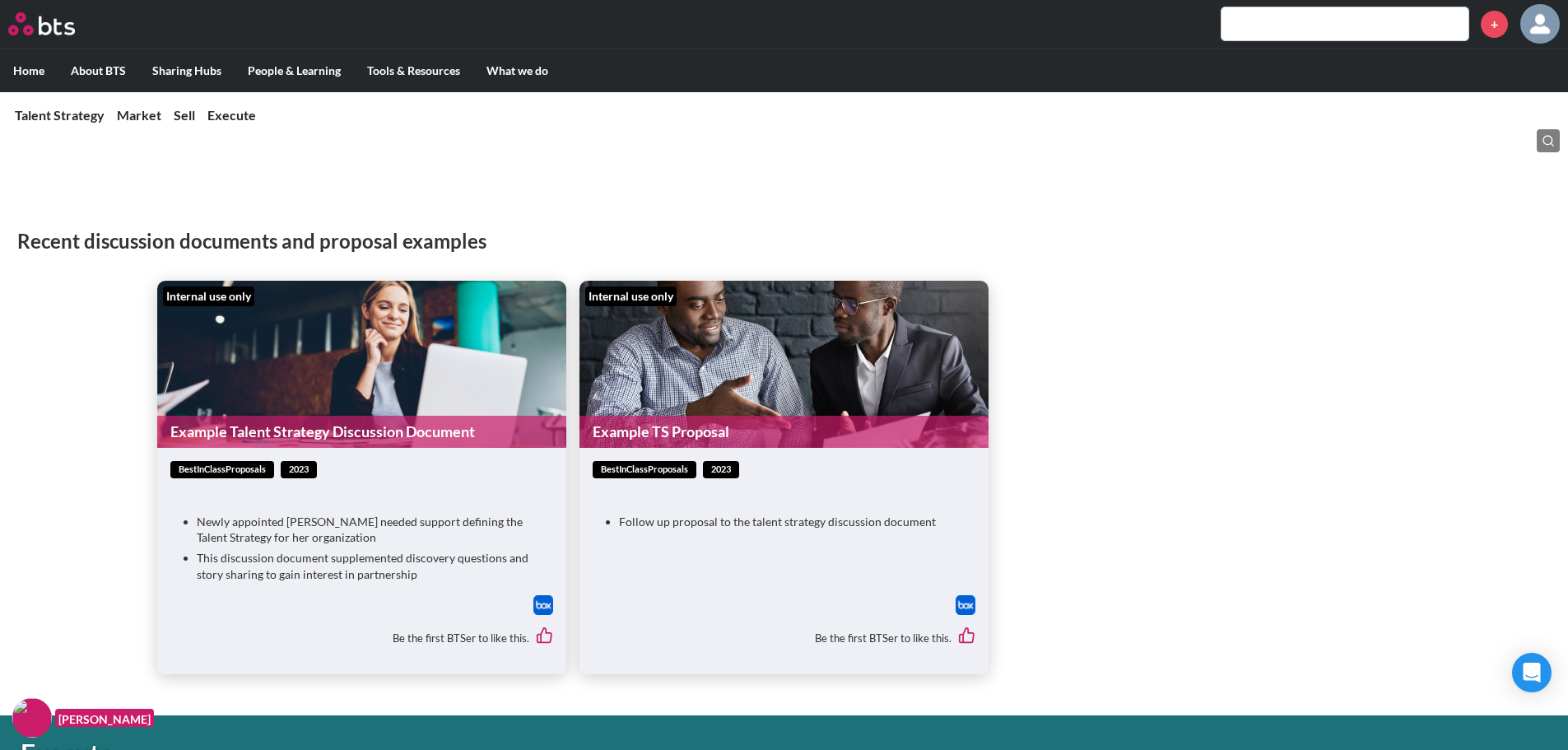
click at [636, 415] on link "Example TS Proposal" at bounding box center [784, 431] width 409 height 33
click at [314, 415] on link "Example Talent Strategy Discussion Document" at bounding box center [362, 431] width 409 height 33
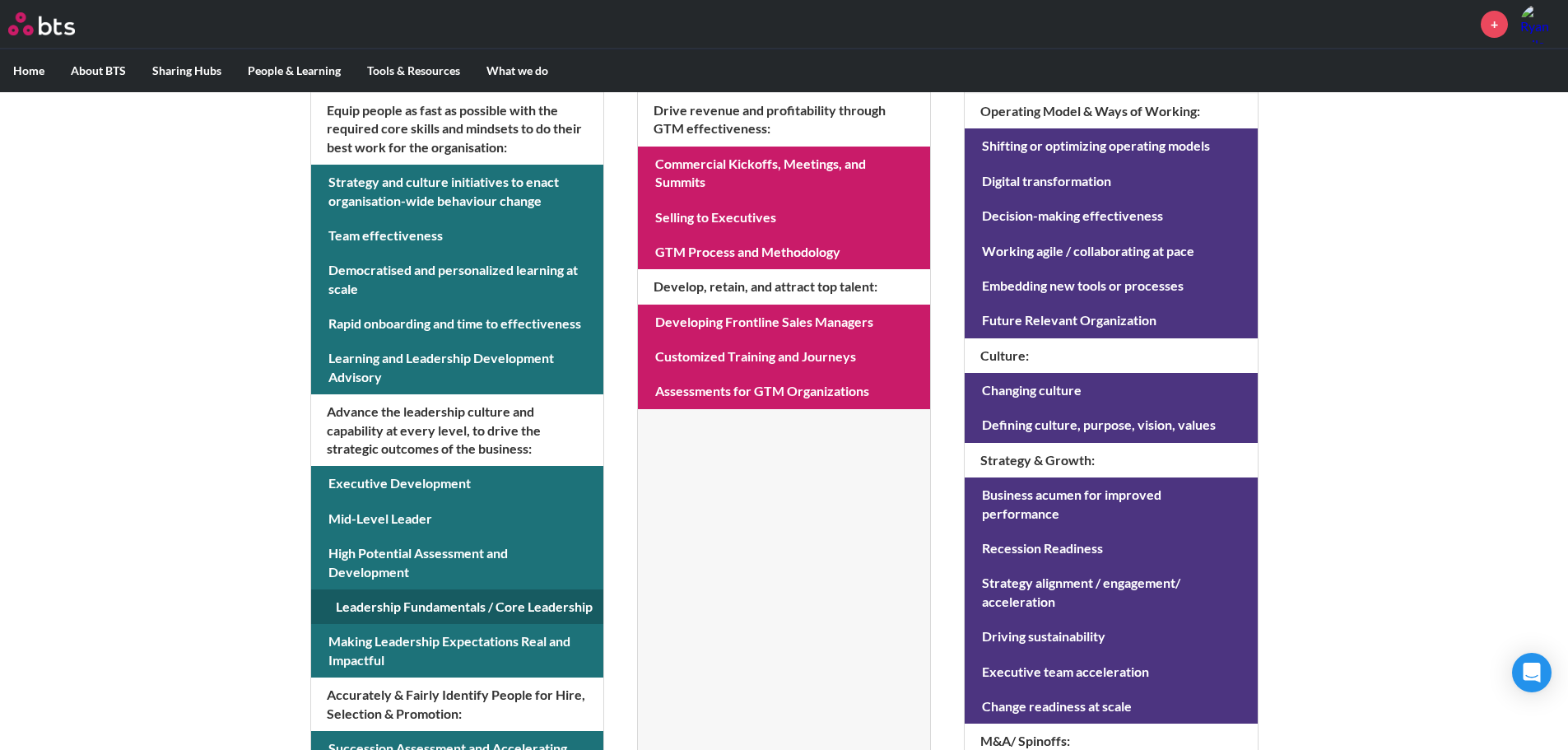
scroll to position [330, 0]
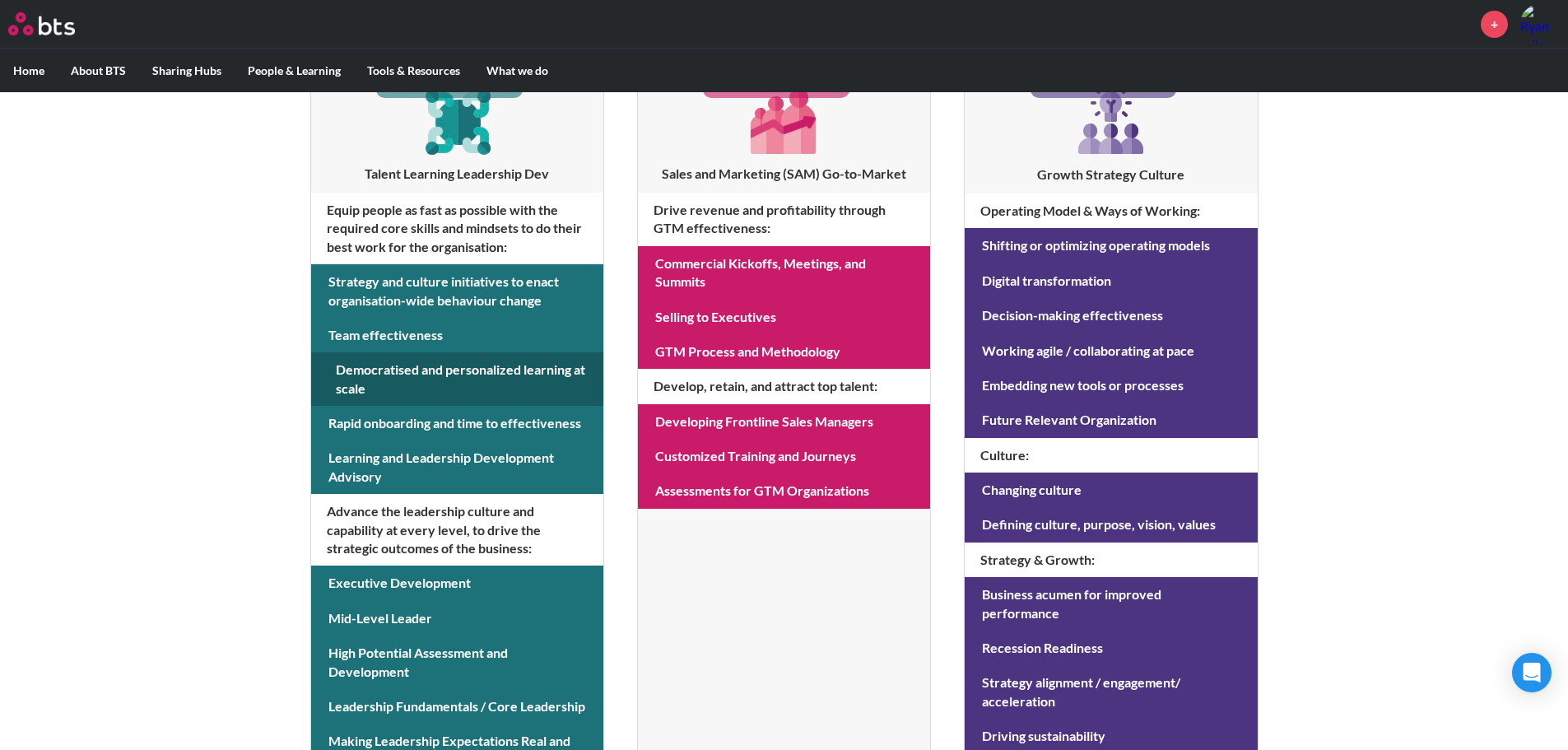
click at [421, 381] on link at bounding box center [457, 379] width 292 height 54
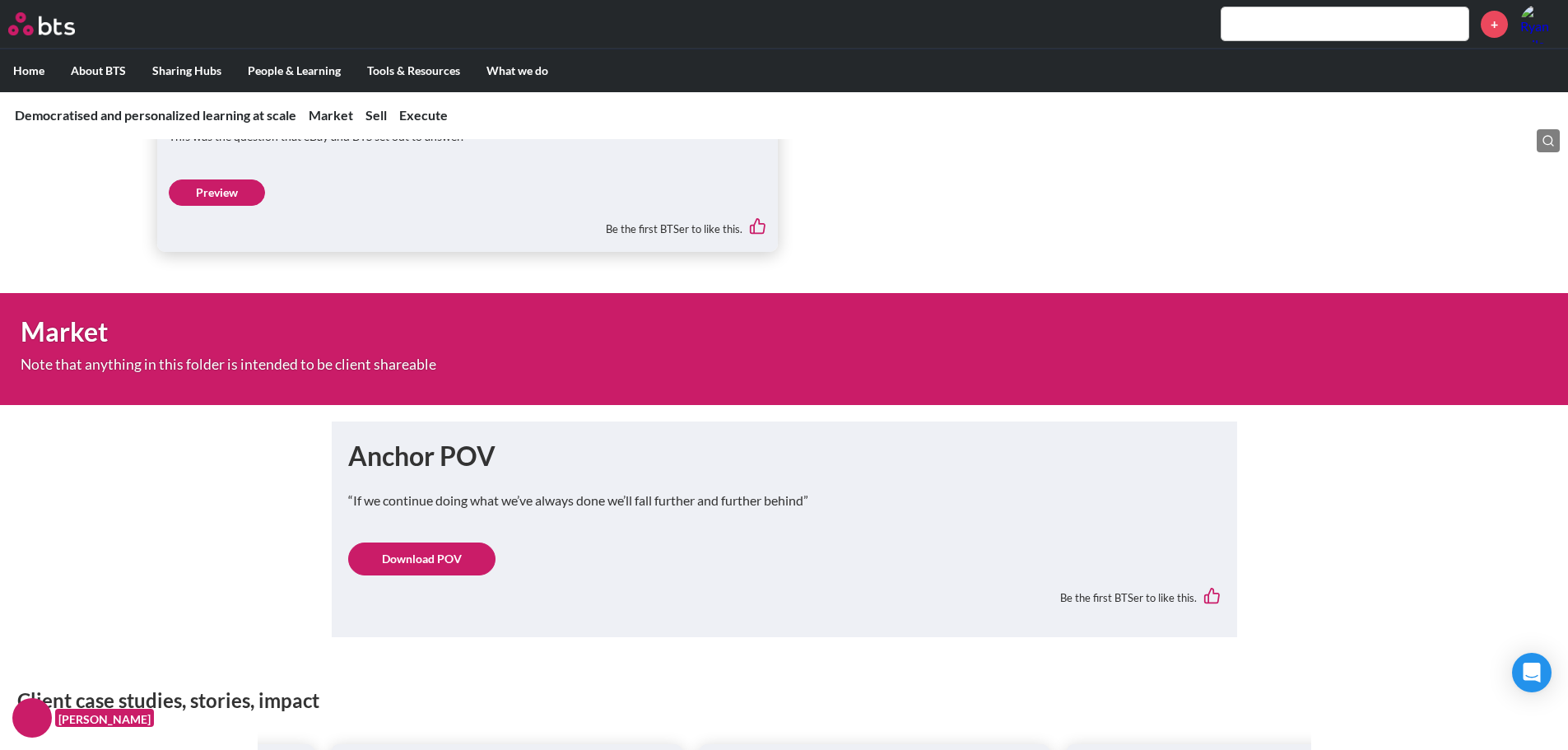
scroll to position [576, 0]
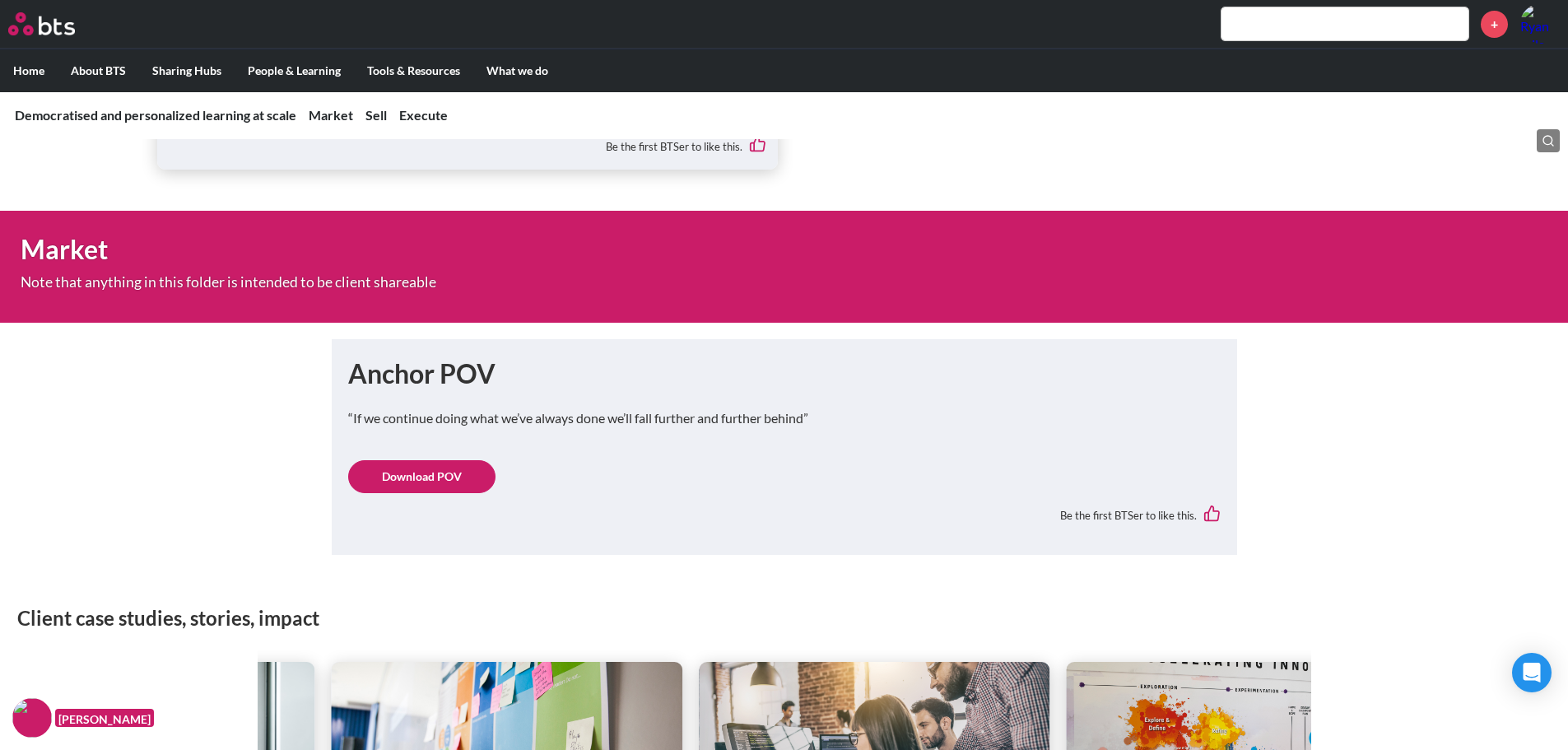
click at [428, 476] on link "Download POV" at bounding box center [422, 476] width 148 height 33
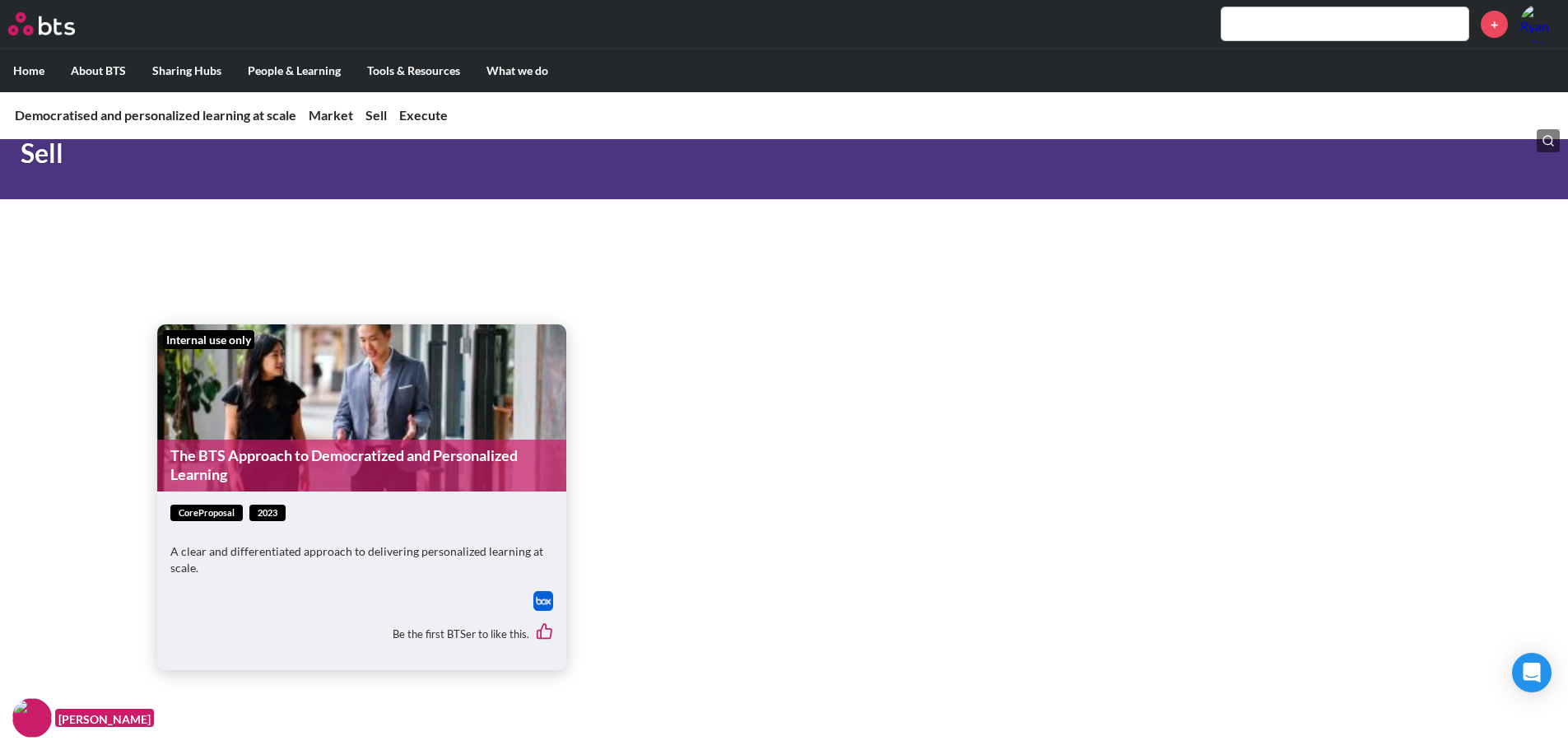
scroll to position [2388, 0]
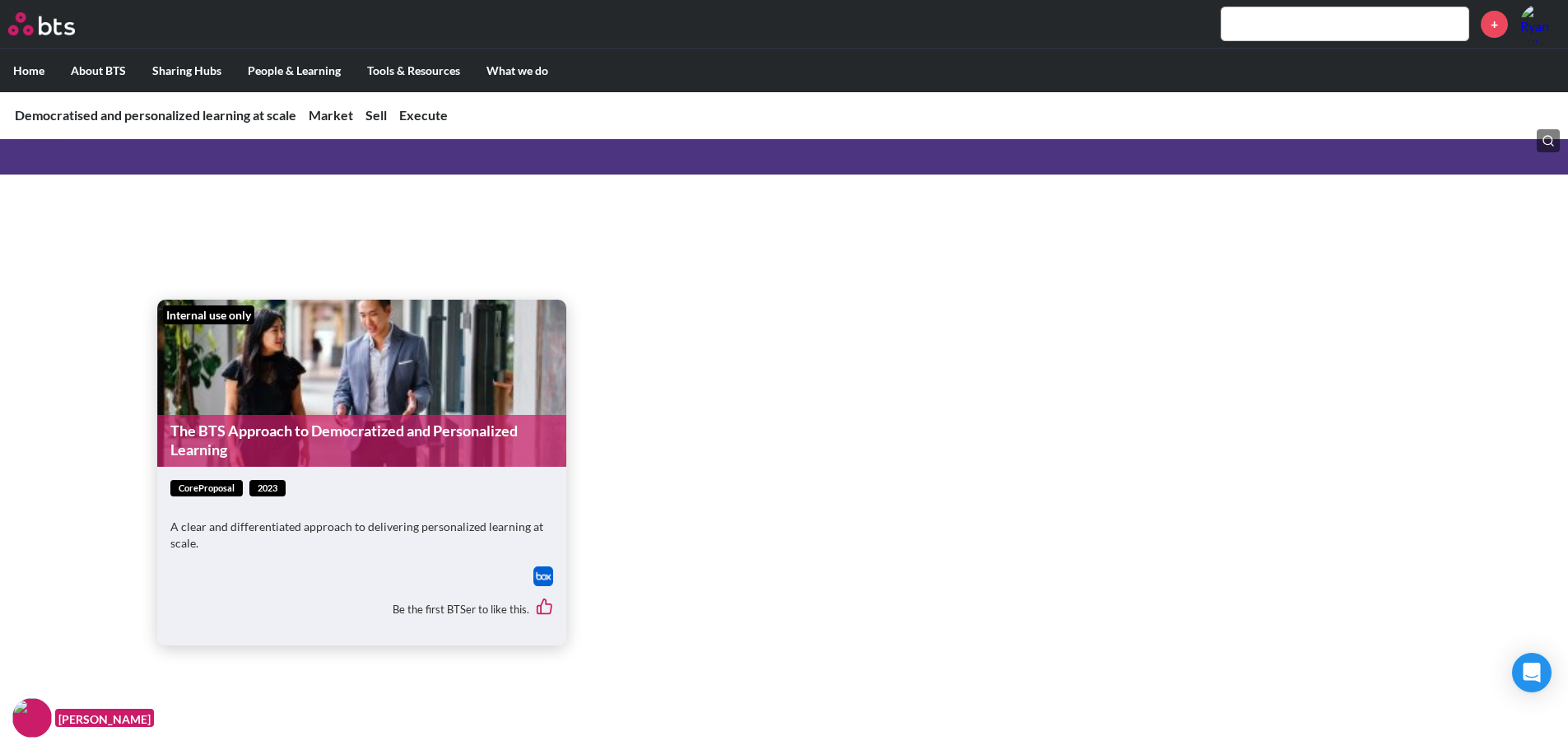
click at [277, 441] on link "The BTS Approach to Democratized and Personalized Learning" at bounding box center [362, 441] width 409 height 52
